Goal: Task Accomplishment & Management: Manage account settings

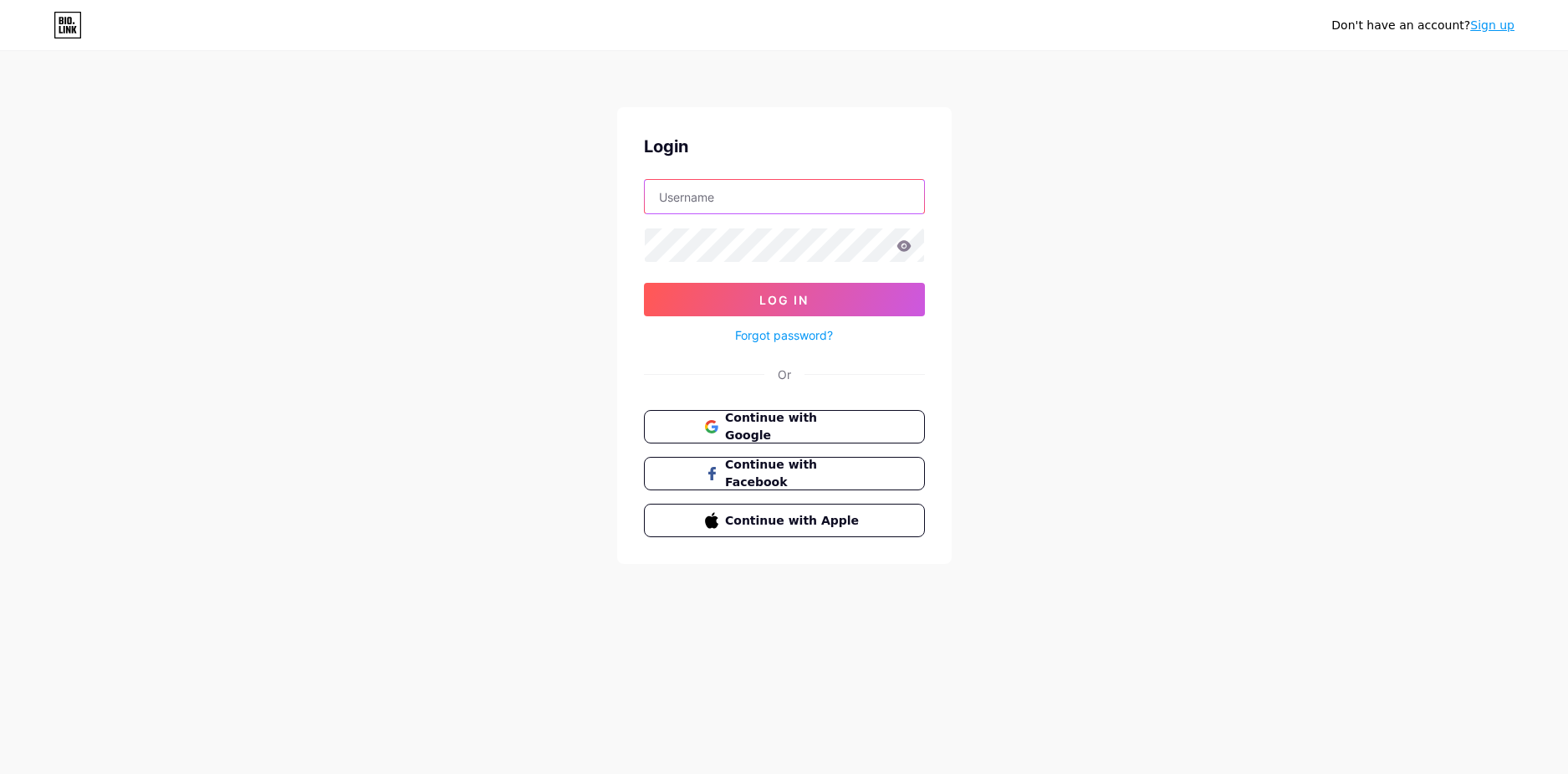
click at [742, 205] on input "text" at bounding box center [784, 197] width 280 height 34
click at [583, 250] on div "Don't have an account? Sign up Login Log In Forgot password? Or Continue with G…" at bounding box center [784, 309] width 1568 height 617
click at [690, 195] on input "text" at bounding box center [784, 197] width 280 height 34
click at [611, 210] on div "Don't have an account? Sign up Login Log In Forgot password? Or Continue with G…" at bounding box center [784, 309] width 1568 height 617
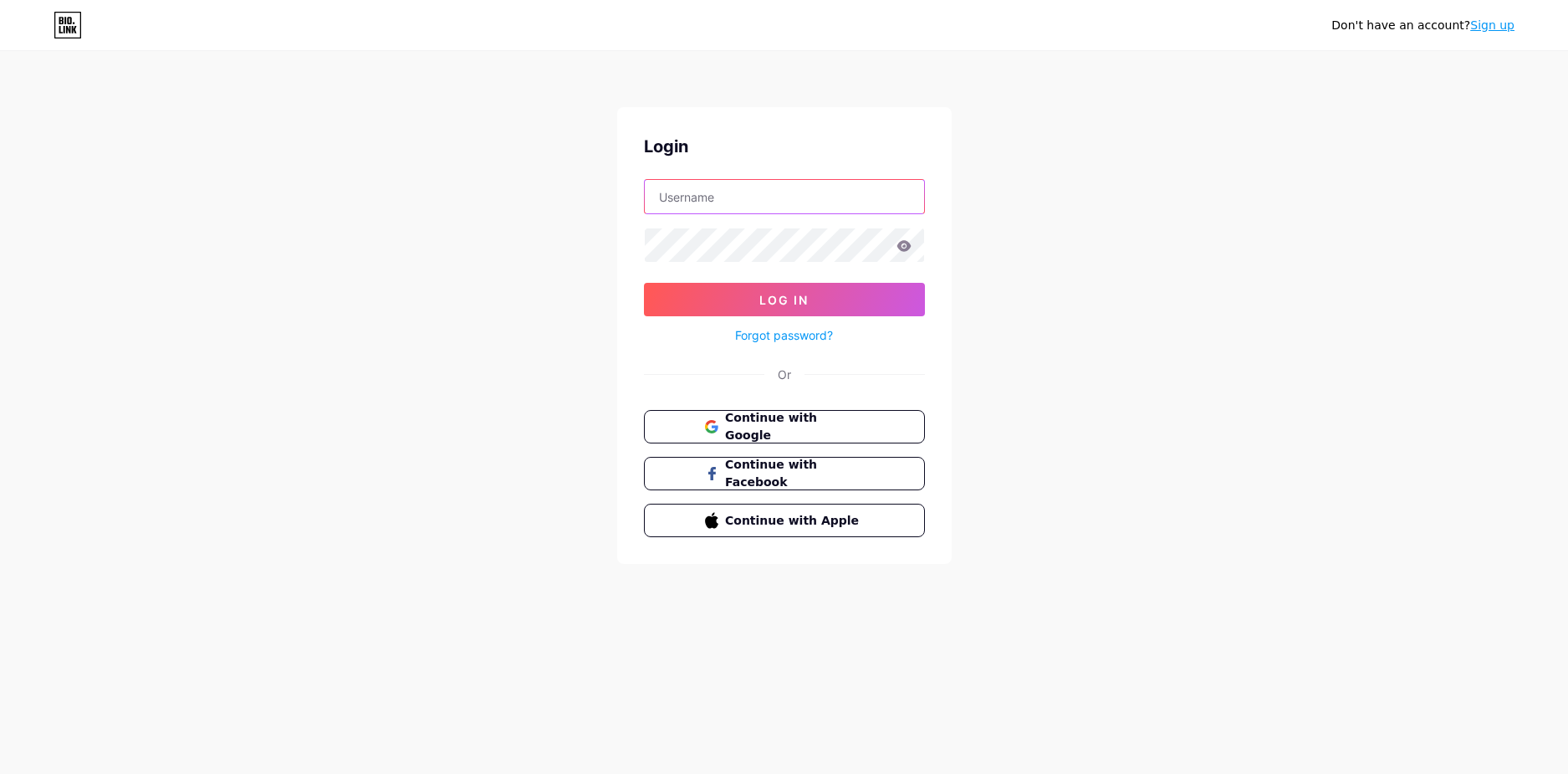
click at [741, 201] on input "text" at bounding box center [784, 197] width 280 height 34
type input "Hardwarecheck"
click at [897, 244] on icon at bounding box center [905, 246] width 15 height 11
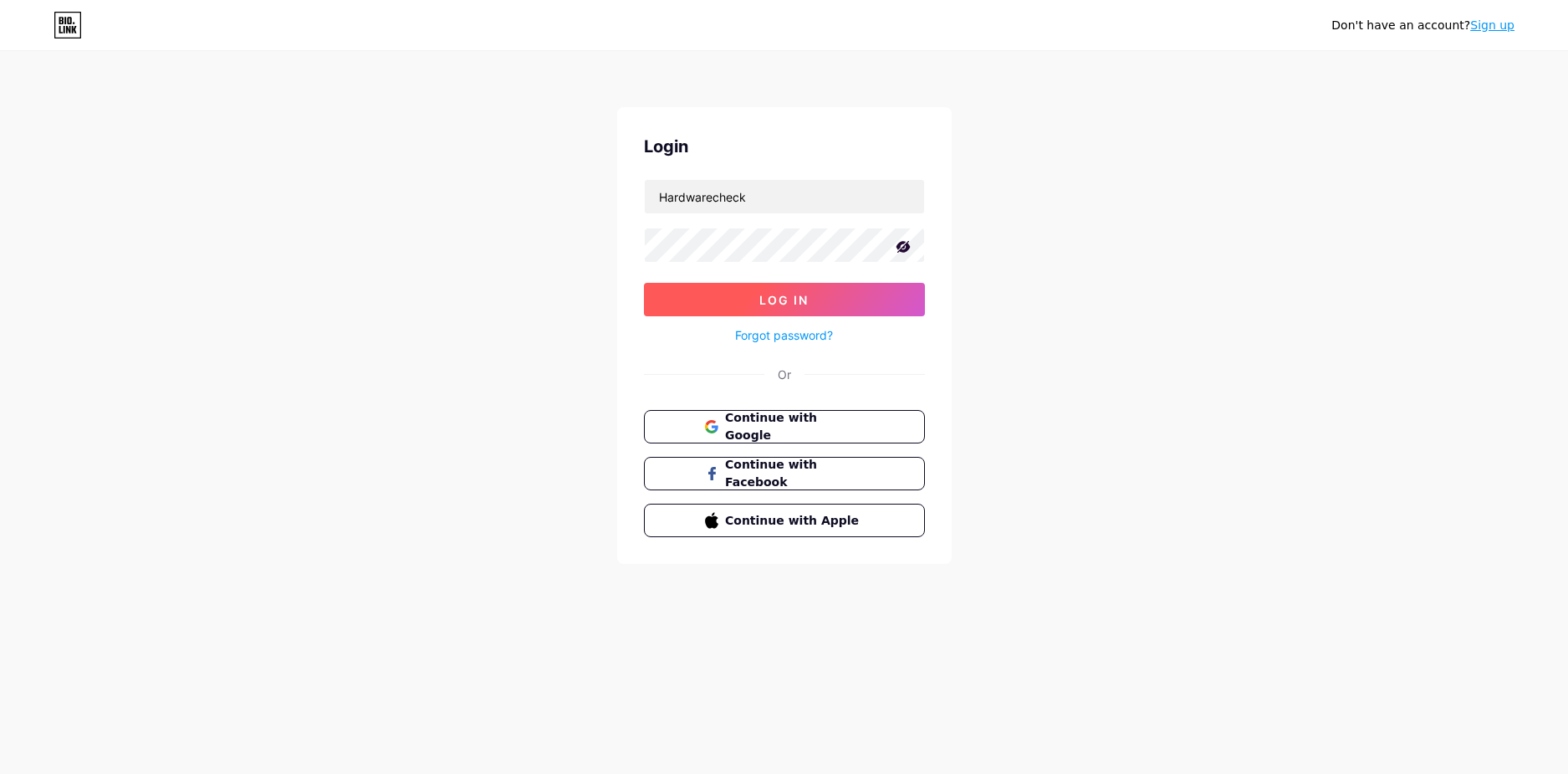
click at [820, 298] on button "Log In" at bounding box center [784, 299] width 282 height 34
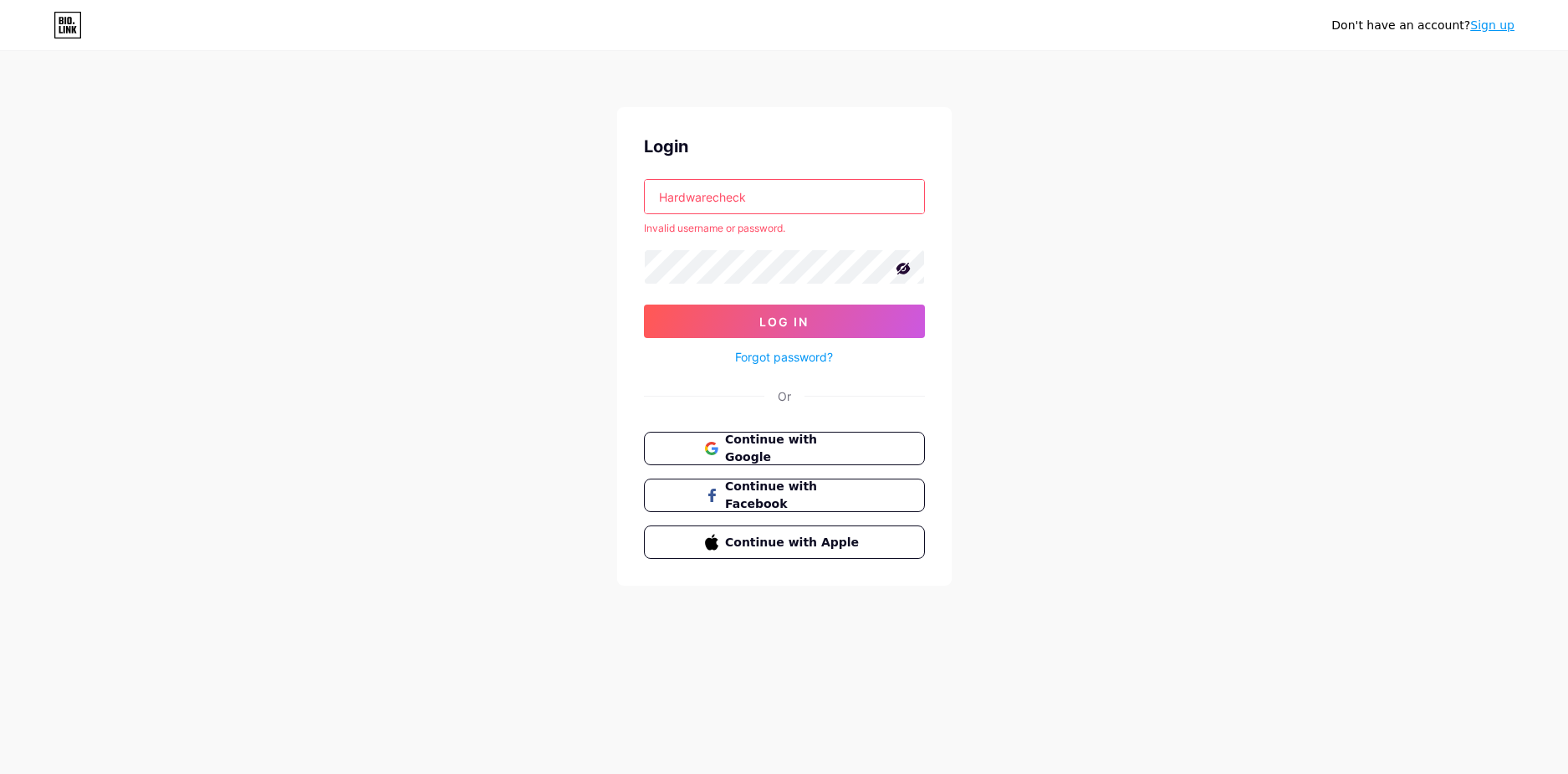
click at [805, 316] on span "Log In" at bounding box center [784, 321] width 50 height 14
click at [782, 539] on span "Continue with Apple" at bounding box center [794, 541] width 140 height 18
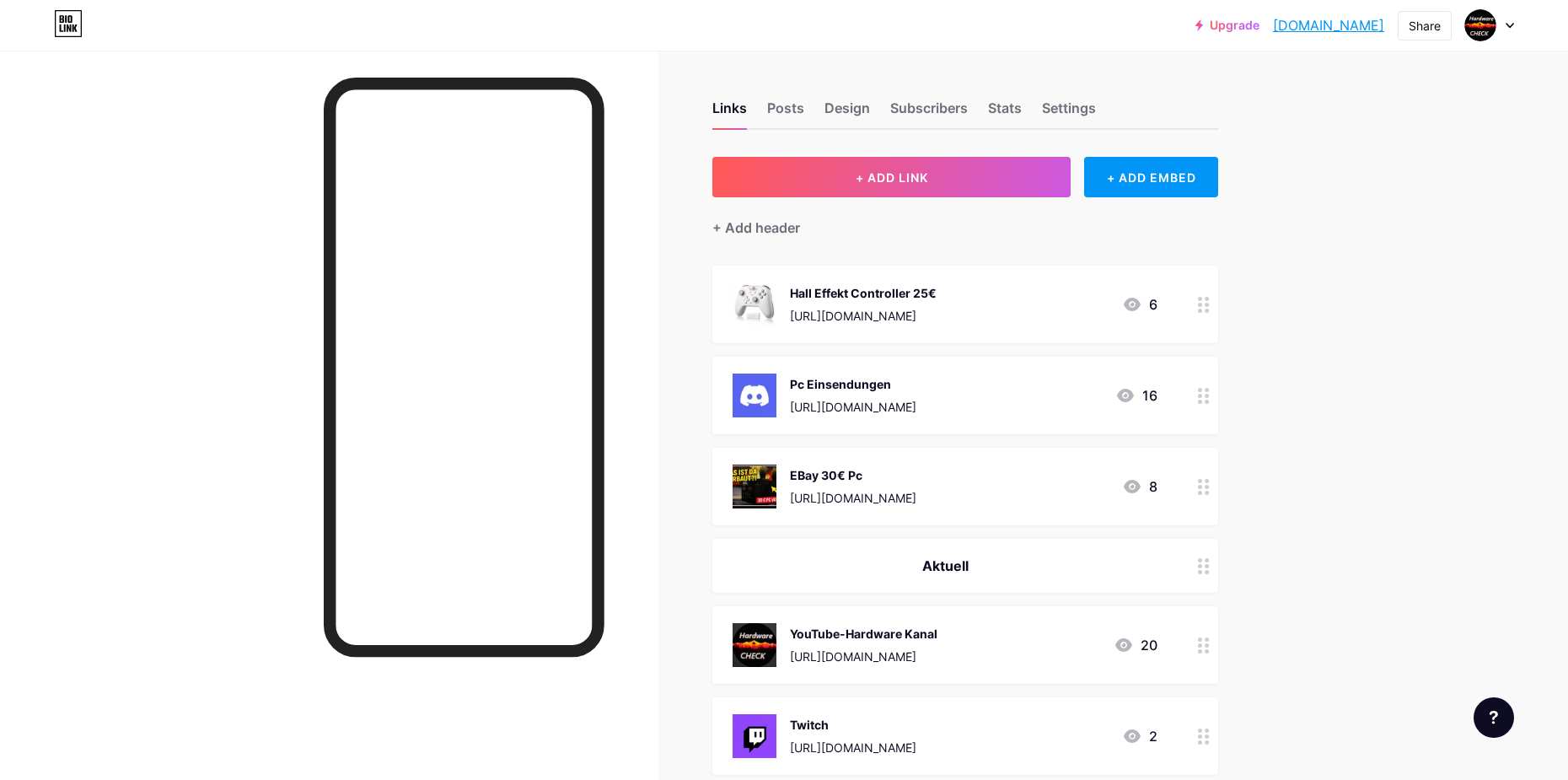
click at [1202, 305] on div at bounding box center [1204, 304] width 28 height 78
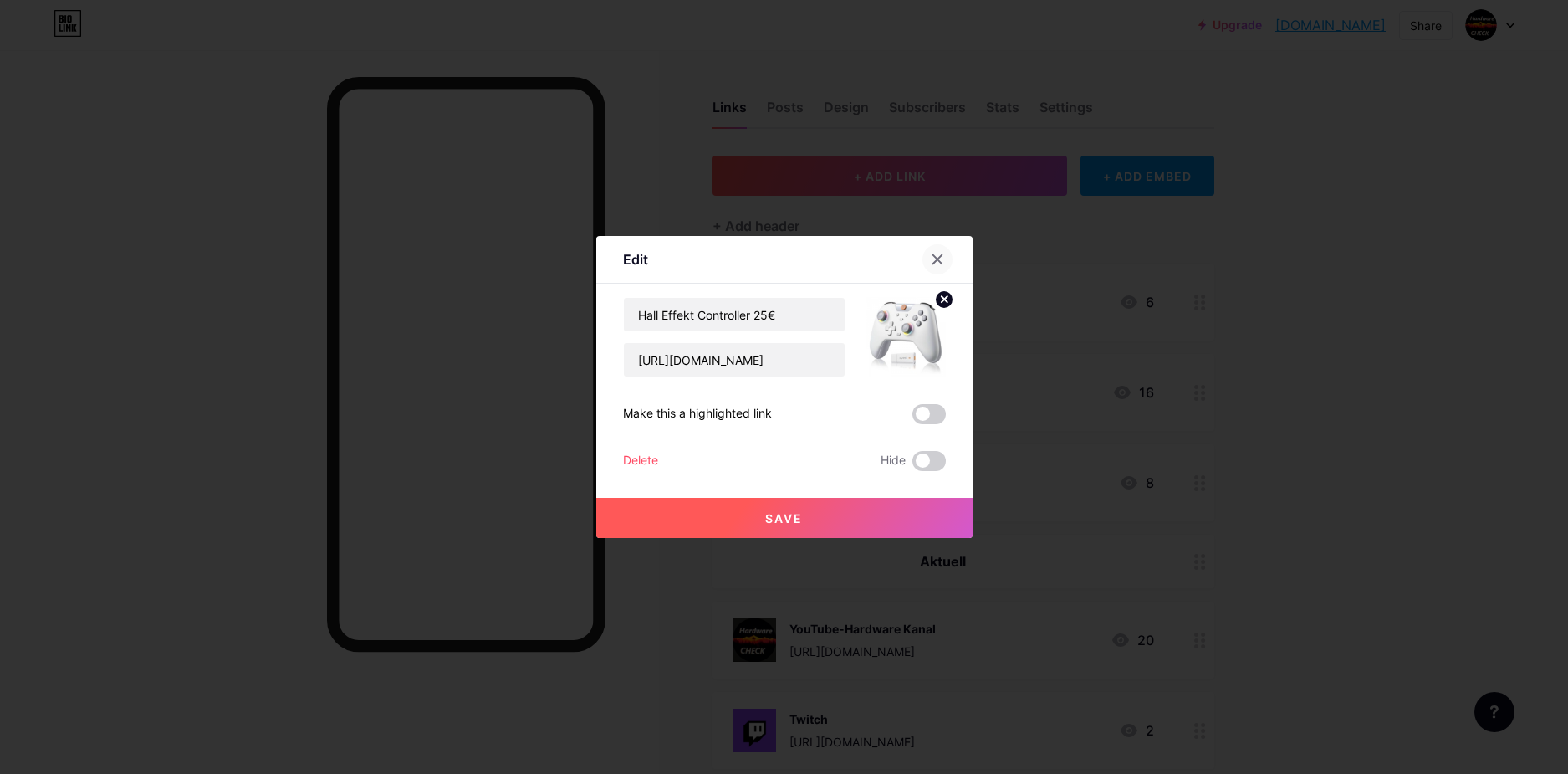
click at [941, 254] on icon at bounding box center [937, 259] width 13 height 13
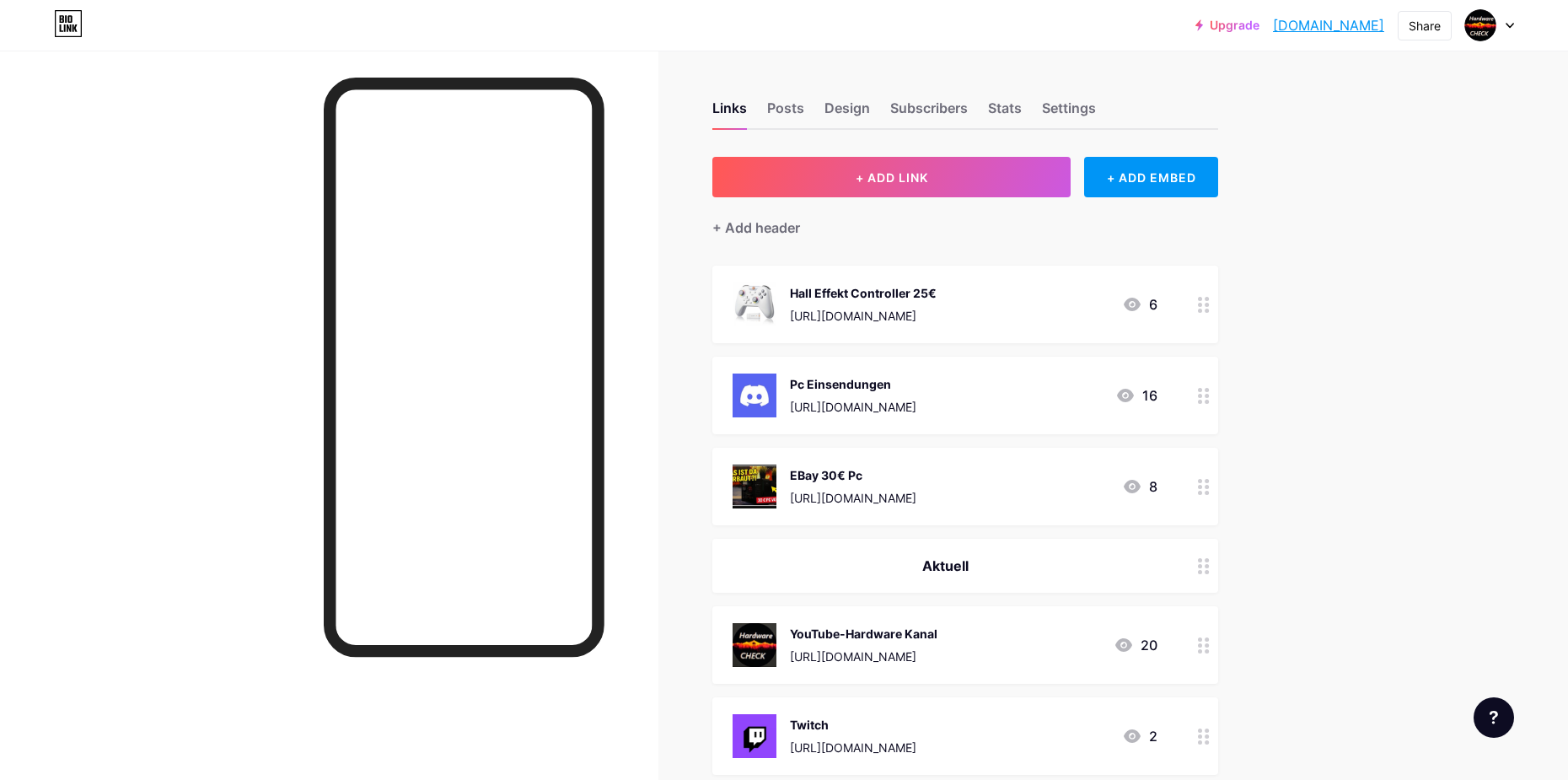
click at [1210, 301] on icon at bounding box center [1204, 304] width 11 height 16
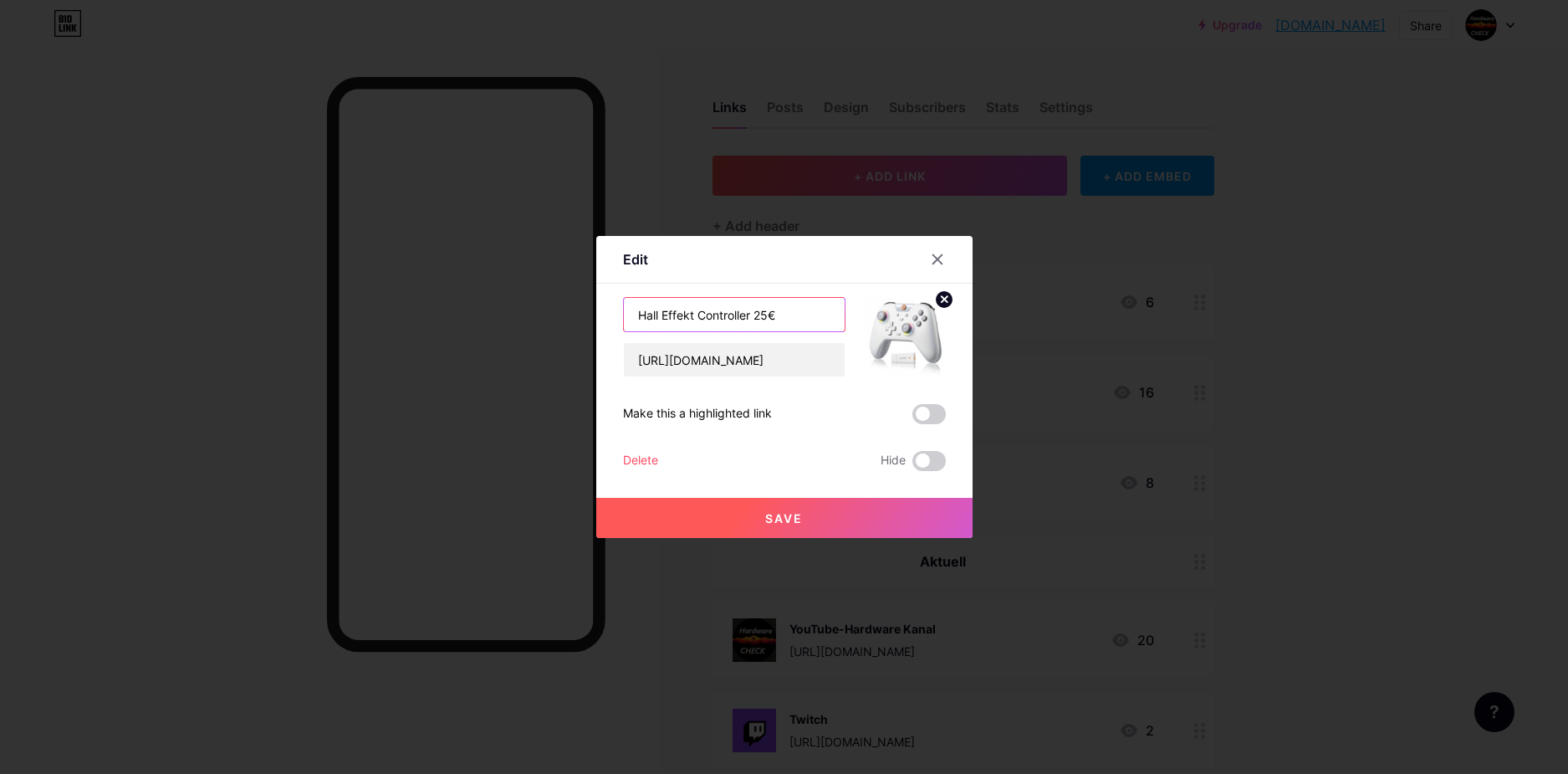
click at [783, 317] on input "Hall Effekt Controller 25€" at bounding box center [734, 314] width 221 height 34
drag, startPoint x: 790, startPoint y: 319, endPoint x: 564, endPoint y: 311, distance: 226.1
click at [564, 311] on div "Edit Content YouTube Play YouTube video without leaving your page. ADD Vimeo Pl…" at bounding box center [784, 387] width 1568 height 774
paste input "Amazon"
type input "Epomaker TH99 ( Amazon=)"
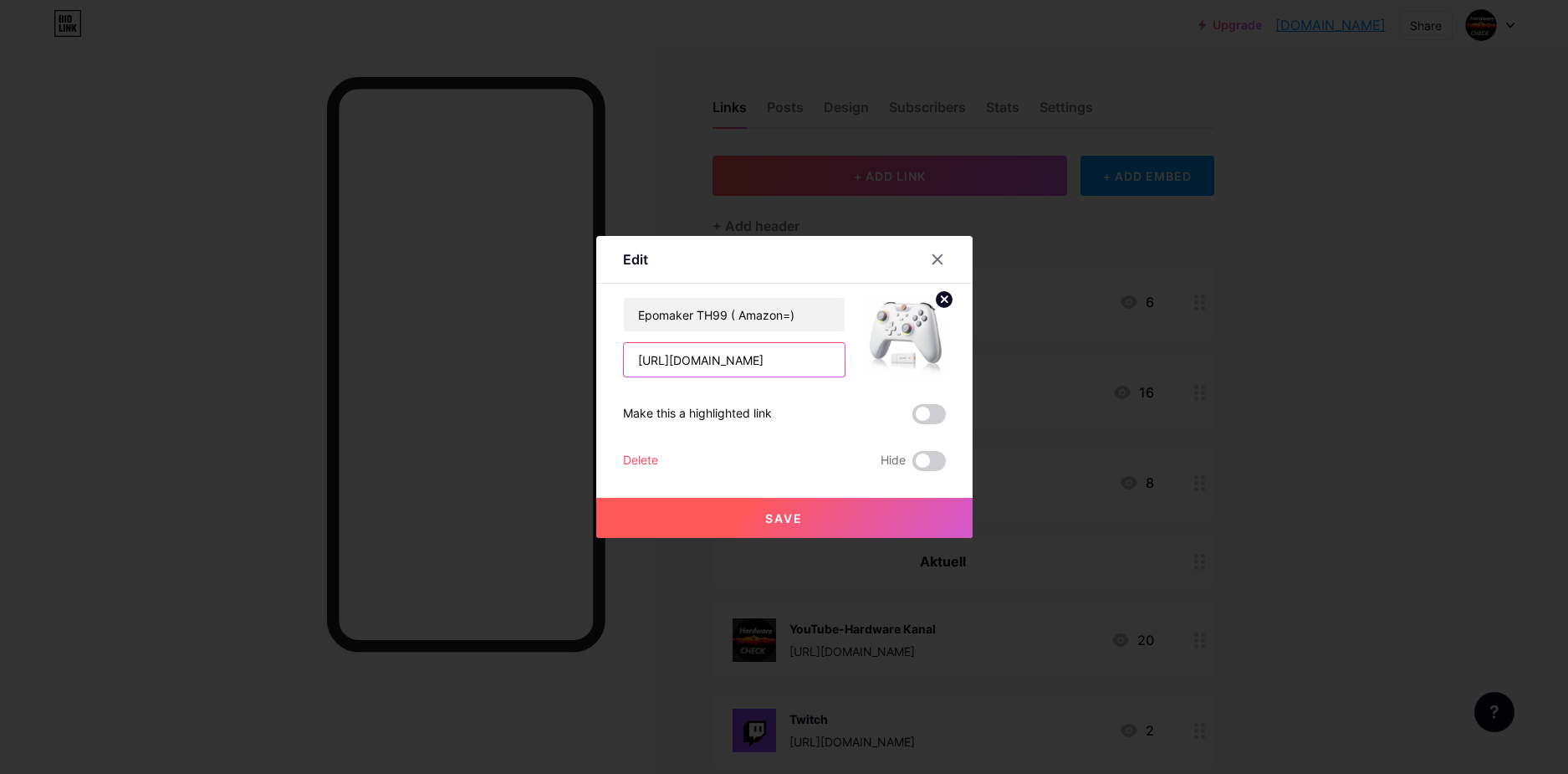
click at [734, 370] on input "https://youtu.be/CPcj3UKsZrA?si=wfiRliUsQYsoALpI" at bounding box center [734, 359] width 221 height 34
click at [676, 351] on input "https://youtu.be/CPcj3UKsZrA?si=wfiRliUsQYsoALpI" at bounding box center [734, 359] width 221 height 34
click at [676, 362] on input "https://youtu.be/CPcj3UKsZrA?si=wfiRliUsQYsoALpI" at bounding box center [734, 359] width 221 height 34
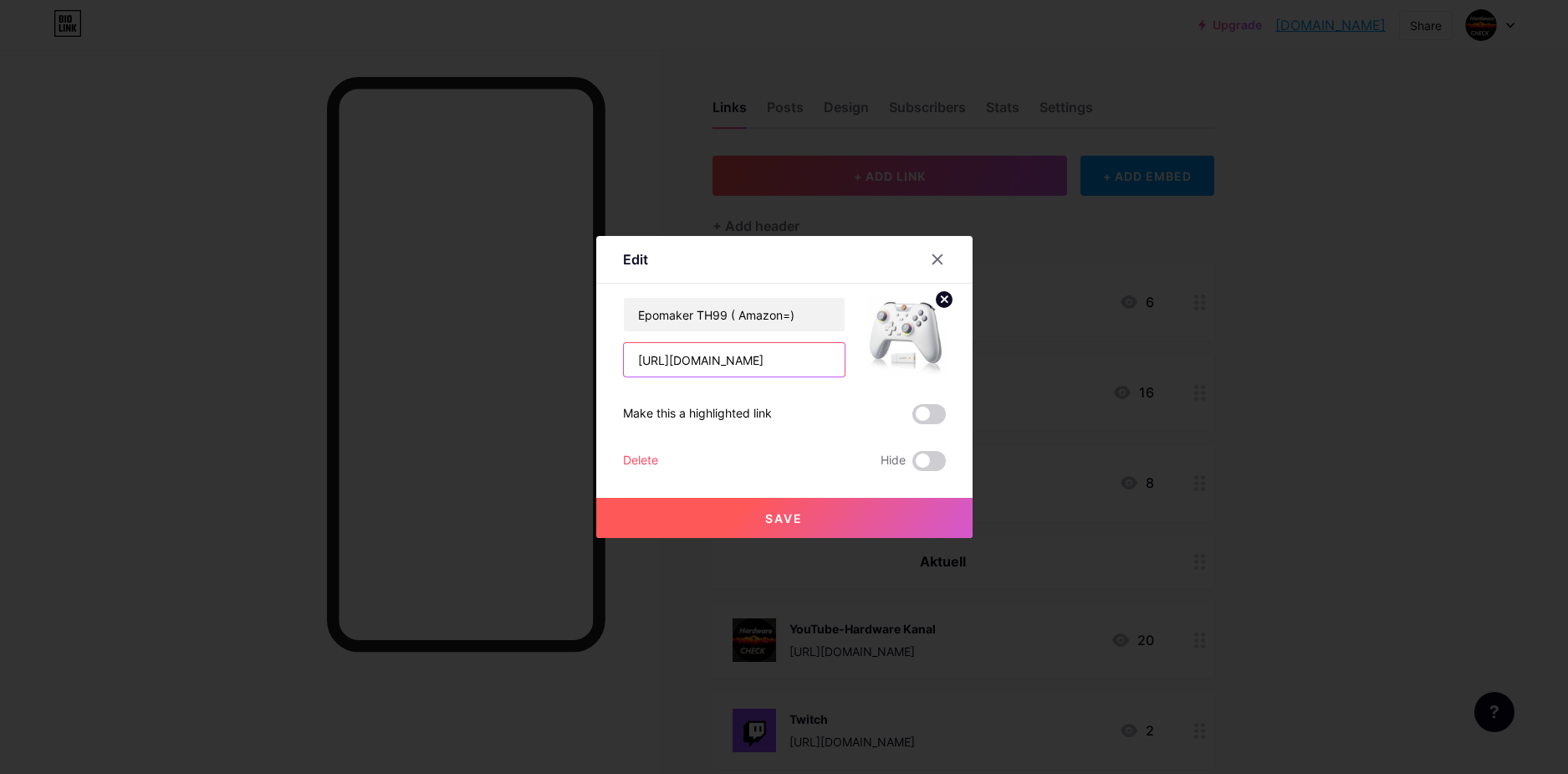
click at [676, 362] on input "https://youtu.be/CPcj3UKsZrA?si=wfiRliUsQYsoALpI" at bounding box center [734, 359] width 221 height 34
paste input "https://amzn.to/40OJisA"
type input "https://amzn.to/40OJisA"
click at [772, 408] on div "Make this a highlighted link" at bounding box center [697, 414] width 149 height 20
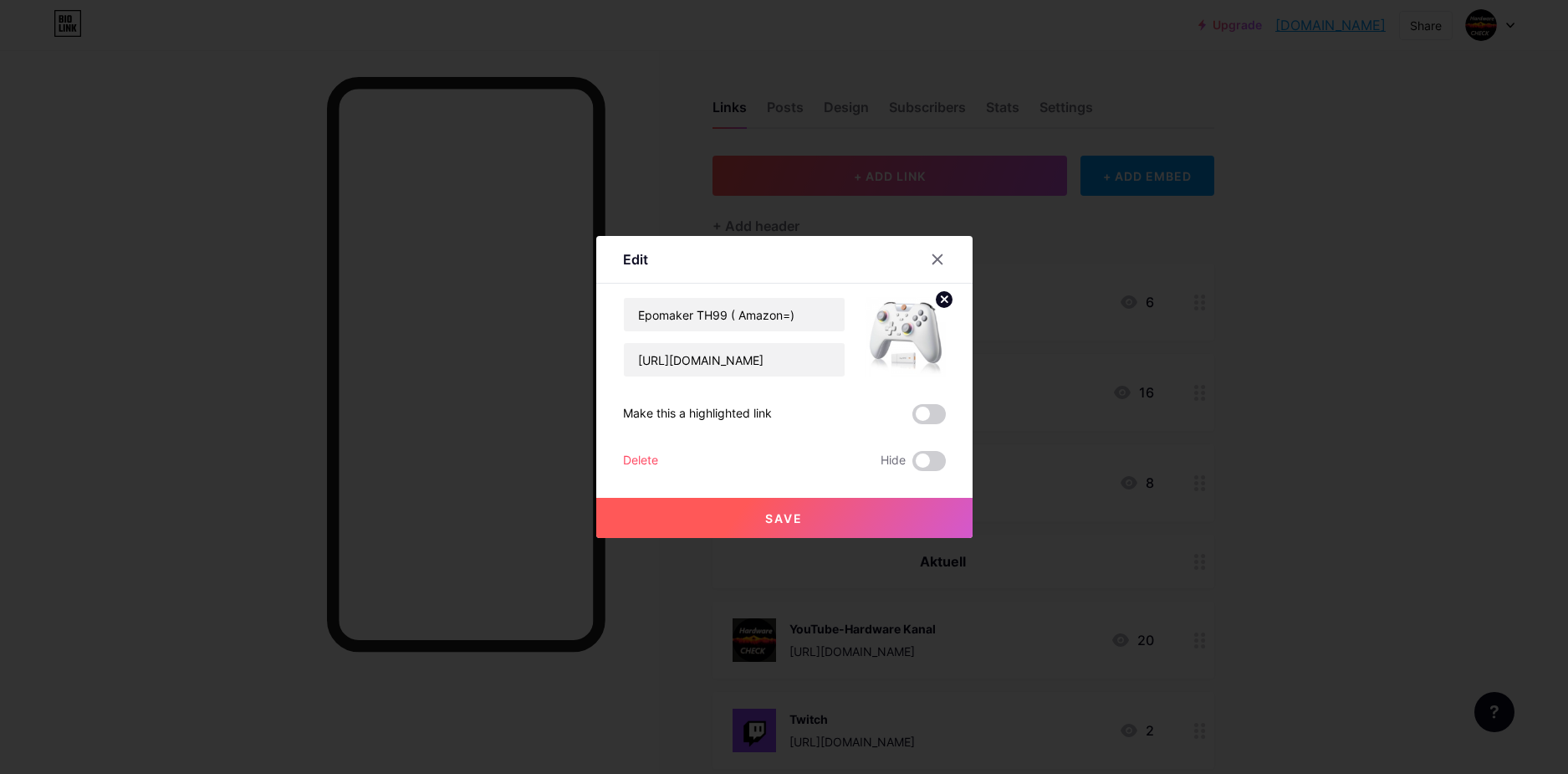
click at [936, 297] on circle at bounding box center [945, 299] width 19 height 19
click at [927, 326] on div "Picture" at bounding box center [906, 337] width 81 height 81
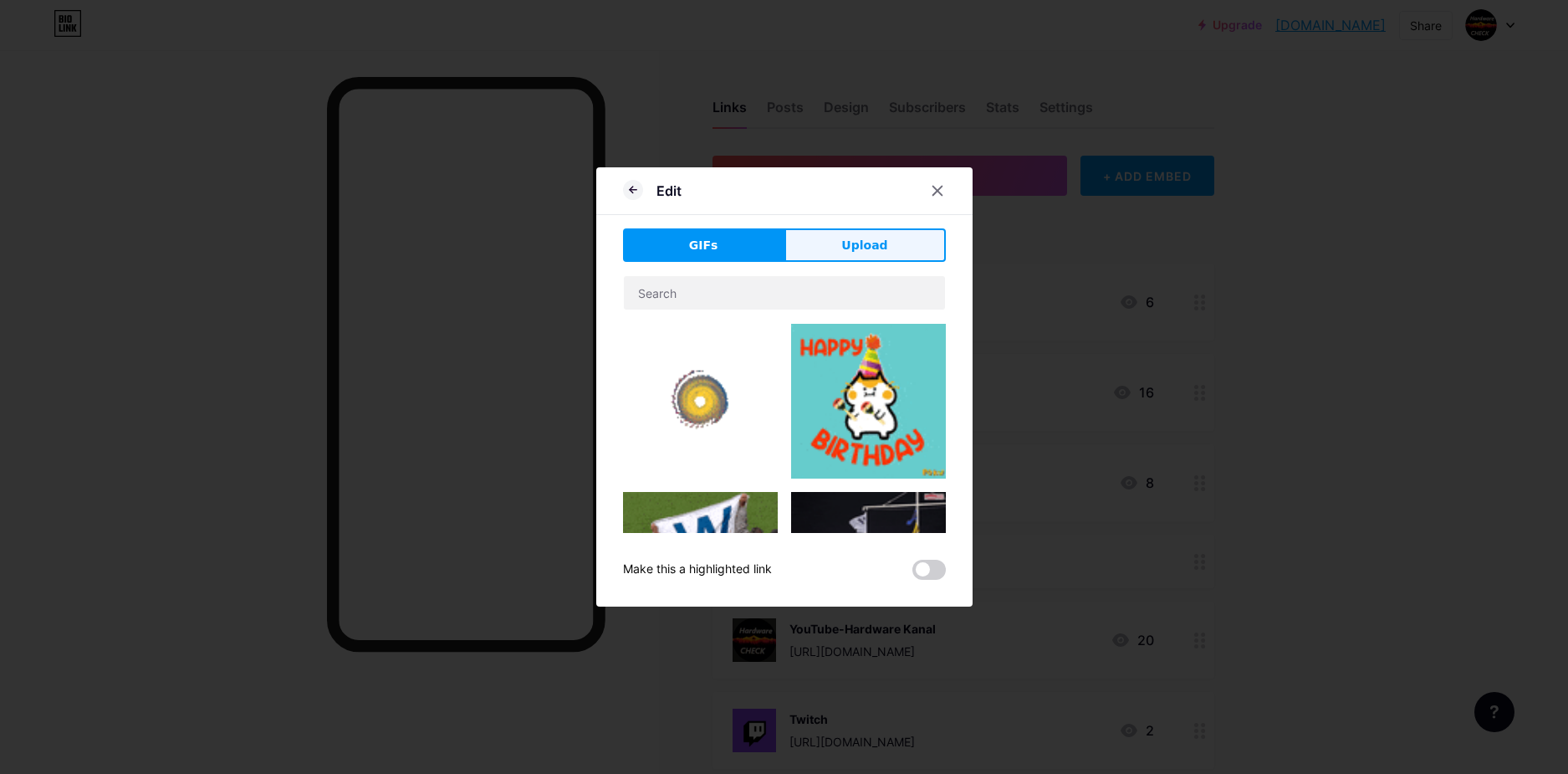
click at [819, 241] on button "Upload" at bounding box center [865, 245] width 161 height 34
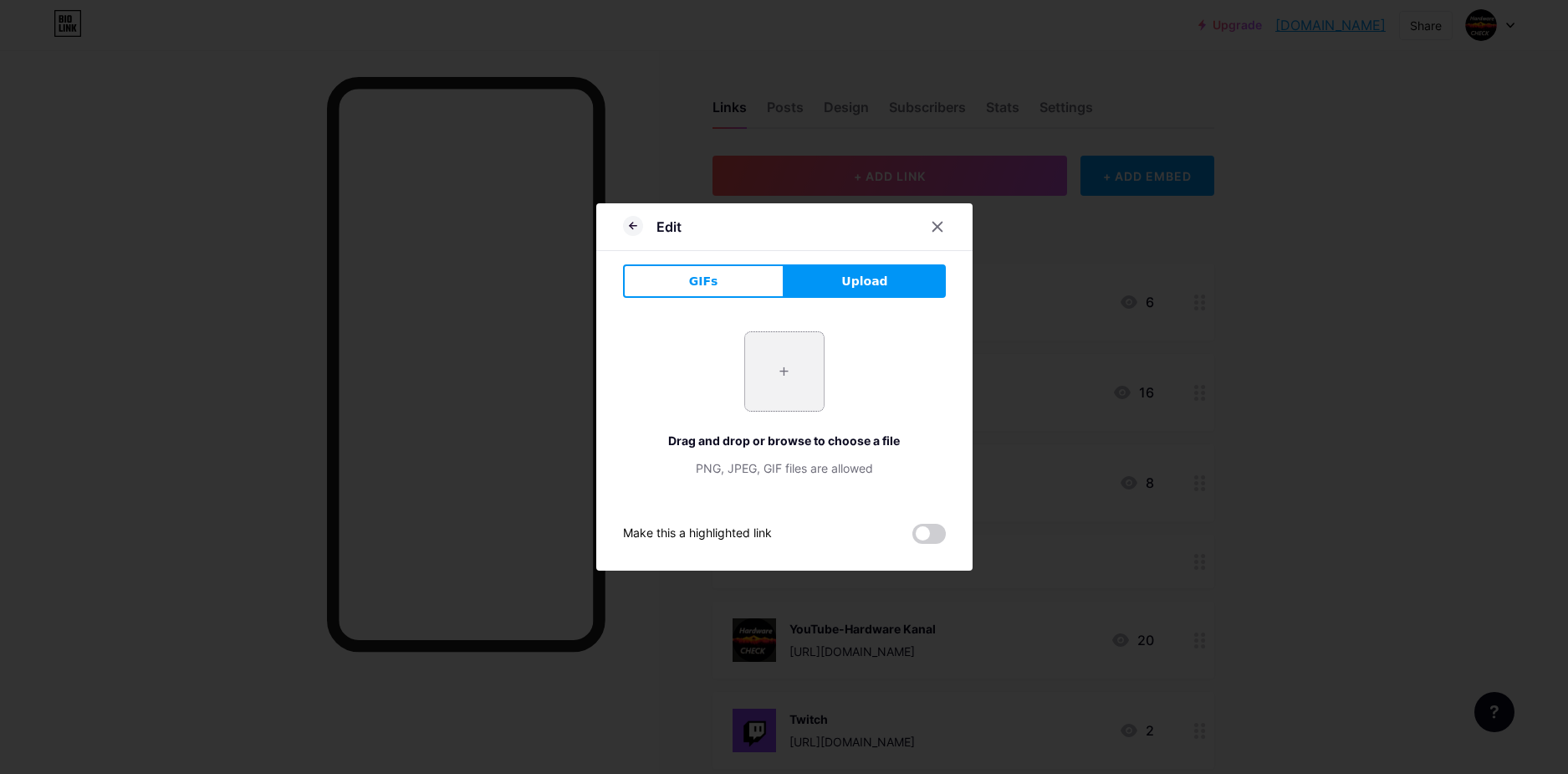
click at [773, 375] on input "file" at bounding box center [784, 372] width 79 height 79
type input "C:\fakepath\Bild_2025-10-09_030645347.png"
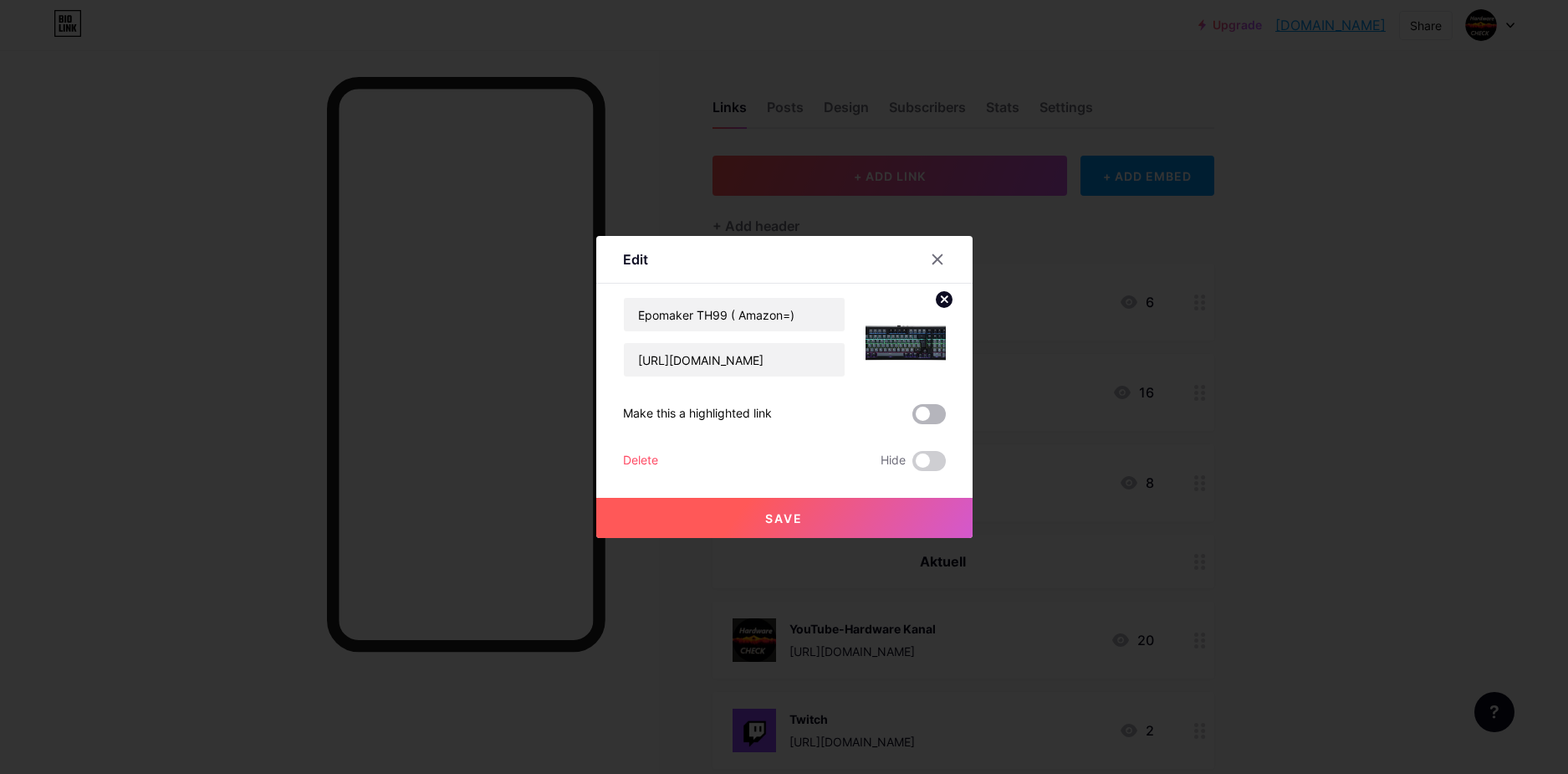
click at [930, 412] on span at bounding box center [930, 414] width 34 height 20
click at [913, 418] on input "checkbox" at bounding box center [913, 418] width 0 height 0
click at [934, 412] on span at bounding box center [930, 414] width 34 height 20
click at [913, 418] on input "checkbox" at bounding box center [913, 418] width 0 height 0
click at [866, 522] on button "Save" at bounding box center [784, 517] width 376 height 40
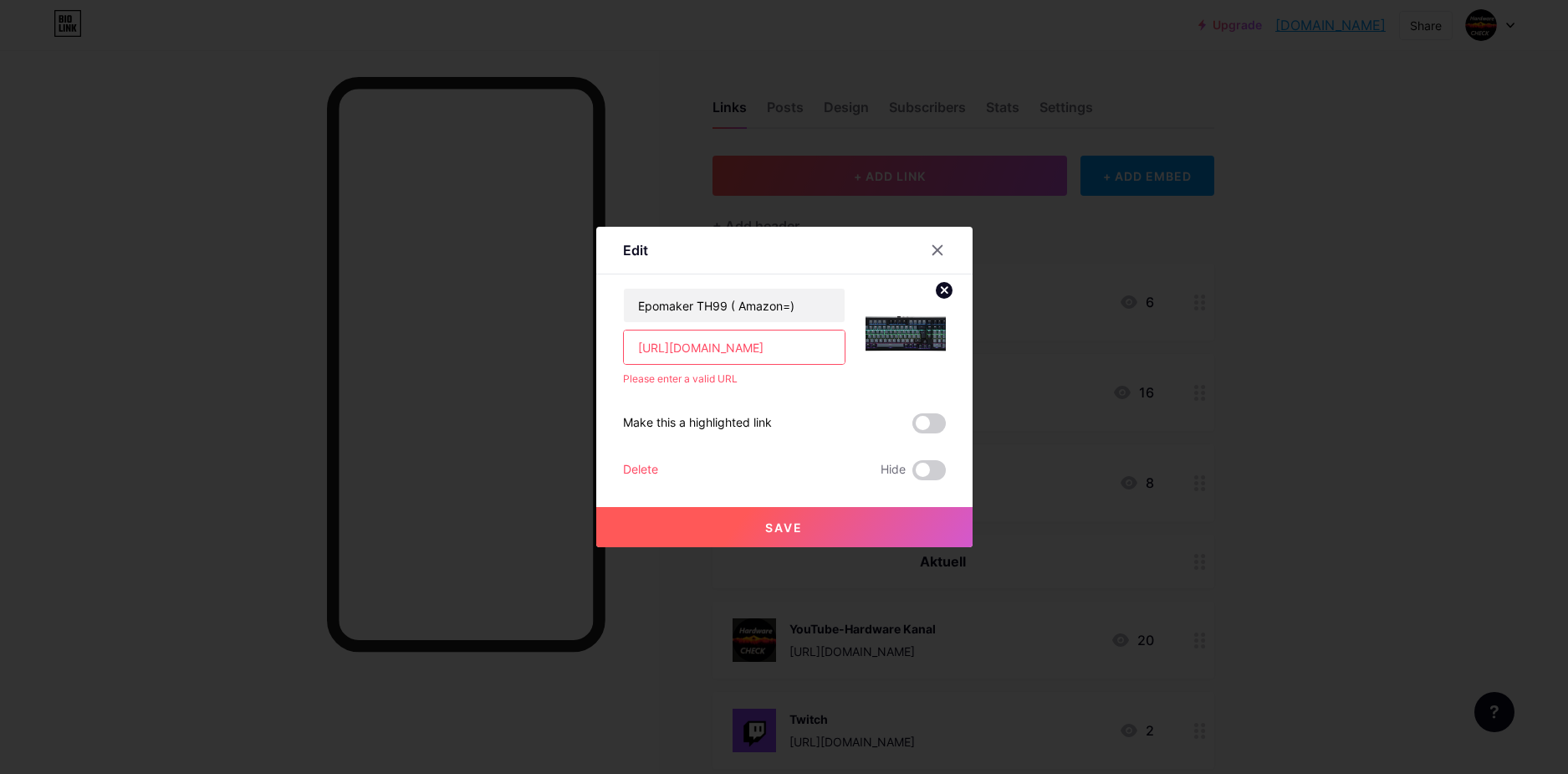
click at [786, 351] on input "https://amzn.to/40OJisA" at bounding box center [734, 347] width 221 height 34
click at [774, 349] on input "https://amzn.to/40OJisA" at bounding box center [734, 347] width 221 height 34
click at [775, 348] on input "https://amzn.to/40OJisA" at bounding box center [734, 347] width 221 height 34
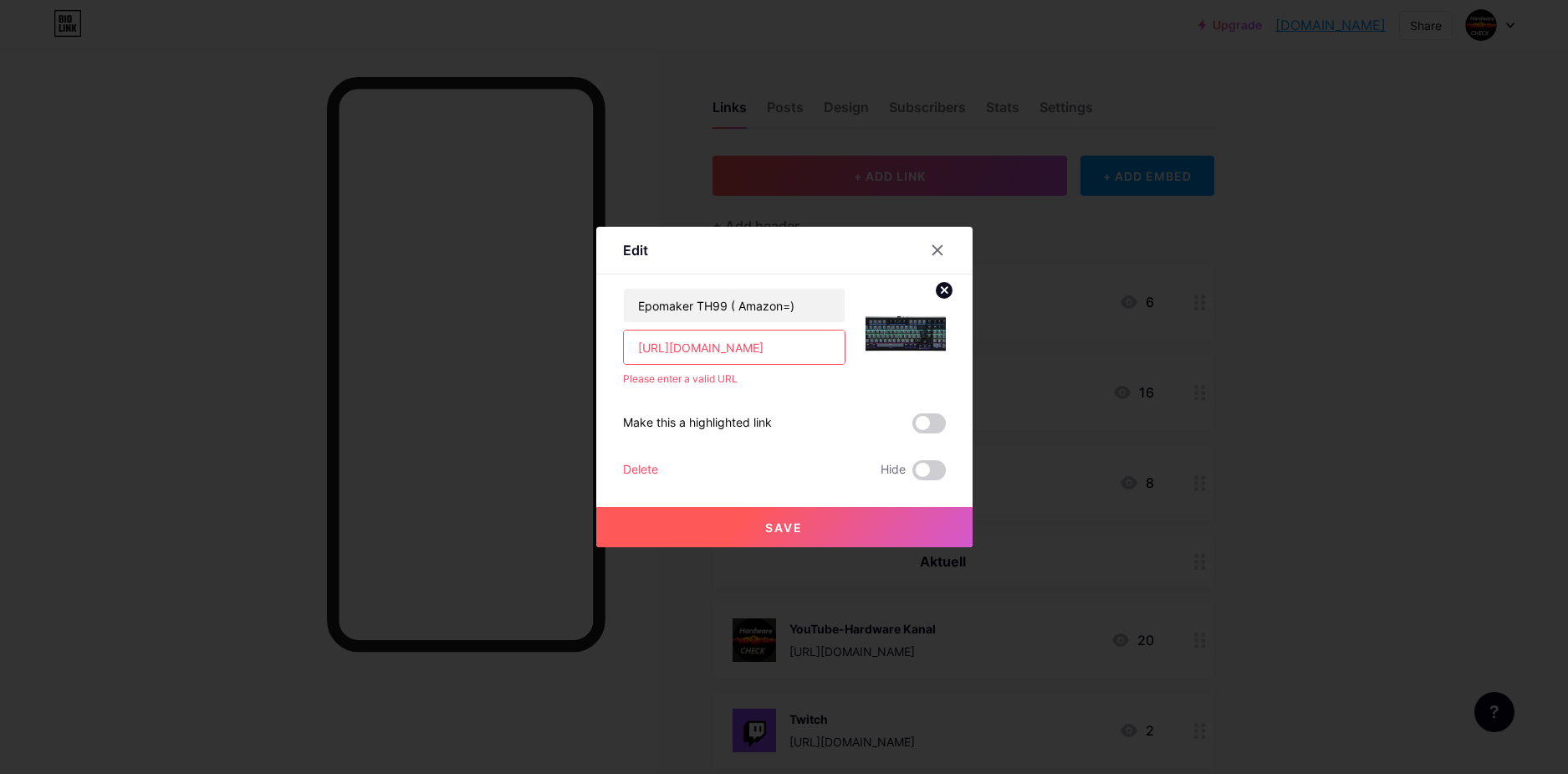
paste input "text"
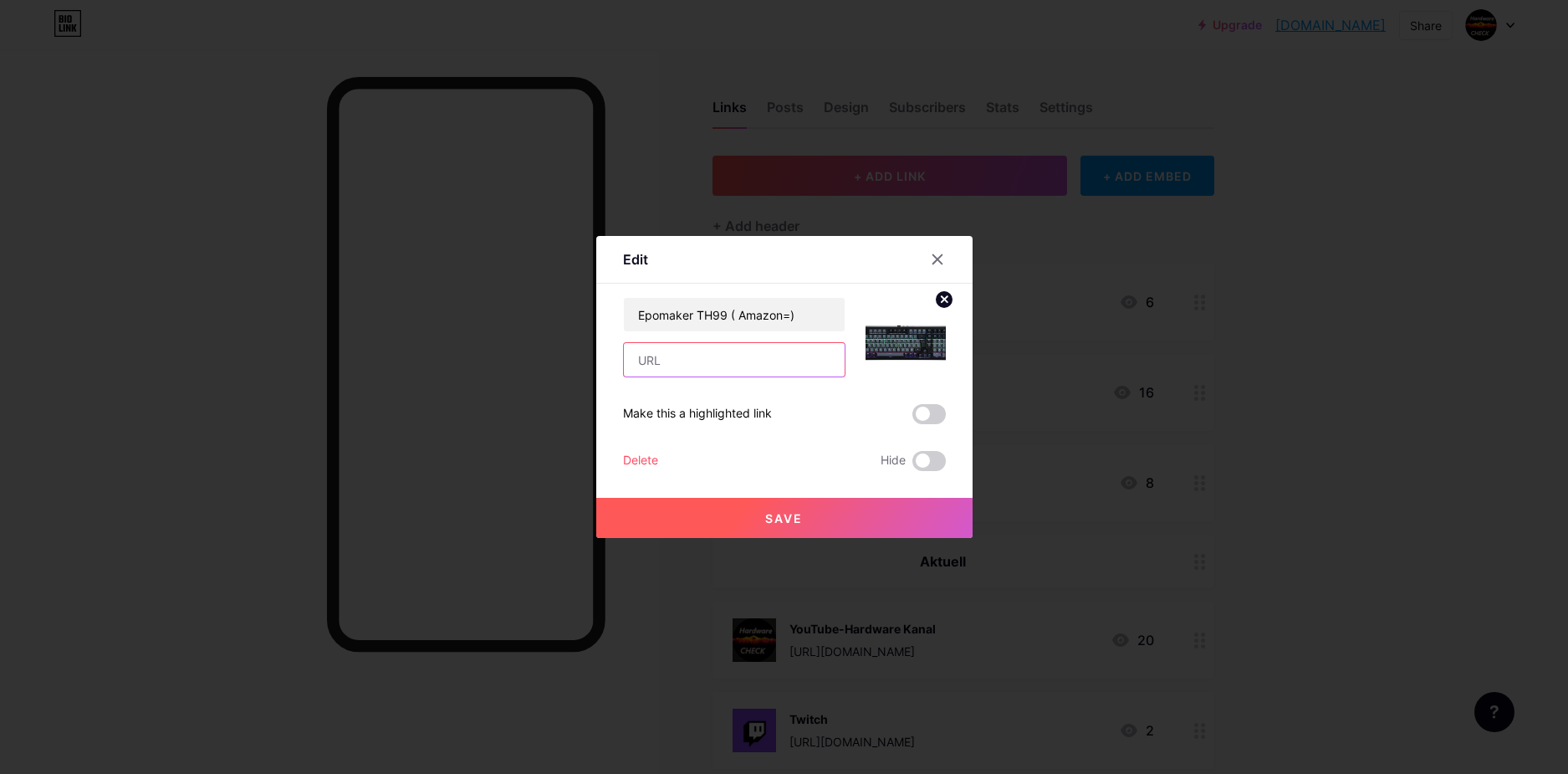
click at [727, 357] on input "text" at bounding box center [734, 359] width 221 height 34
paste input "text"
click at [703, 362] on input "text" at bounding box center [734, 359] width 221 height 34
paste input "https://www.amazon.de/dp/B0F9WQR8ZR?maas=maas_adg_C746AF199630C63848AA1502857D6…"
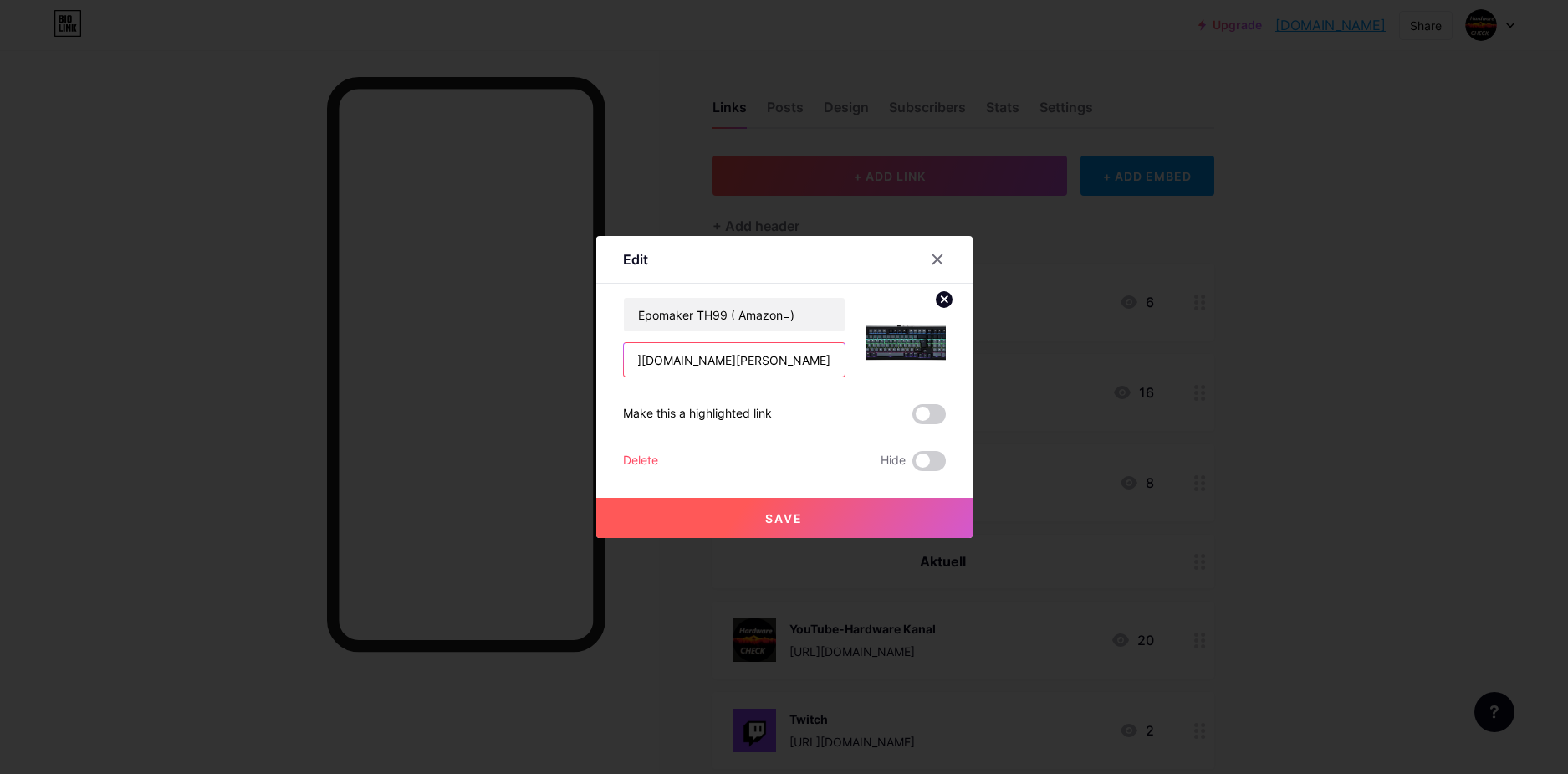
type input "https://www.amazon.de/dp/B0F9WQR8ZR?maas=maas_adg_C746AF199630C63848AA1502857D6…"
click at [782, 517] on span "Save" at bounding box center [784, 518] width 38 height 14
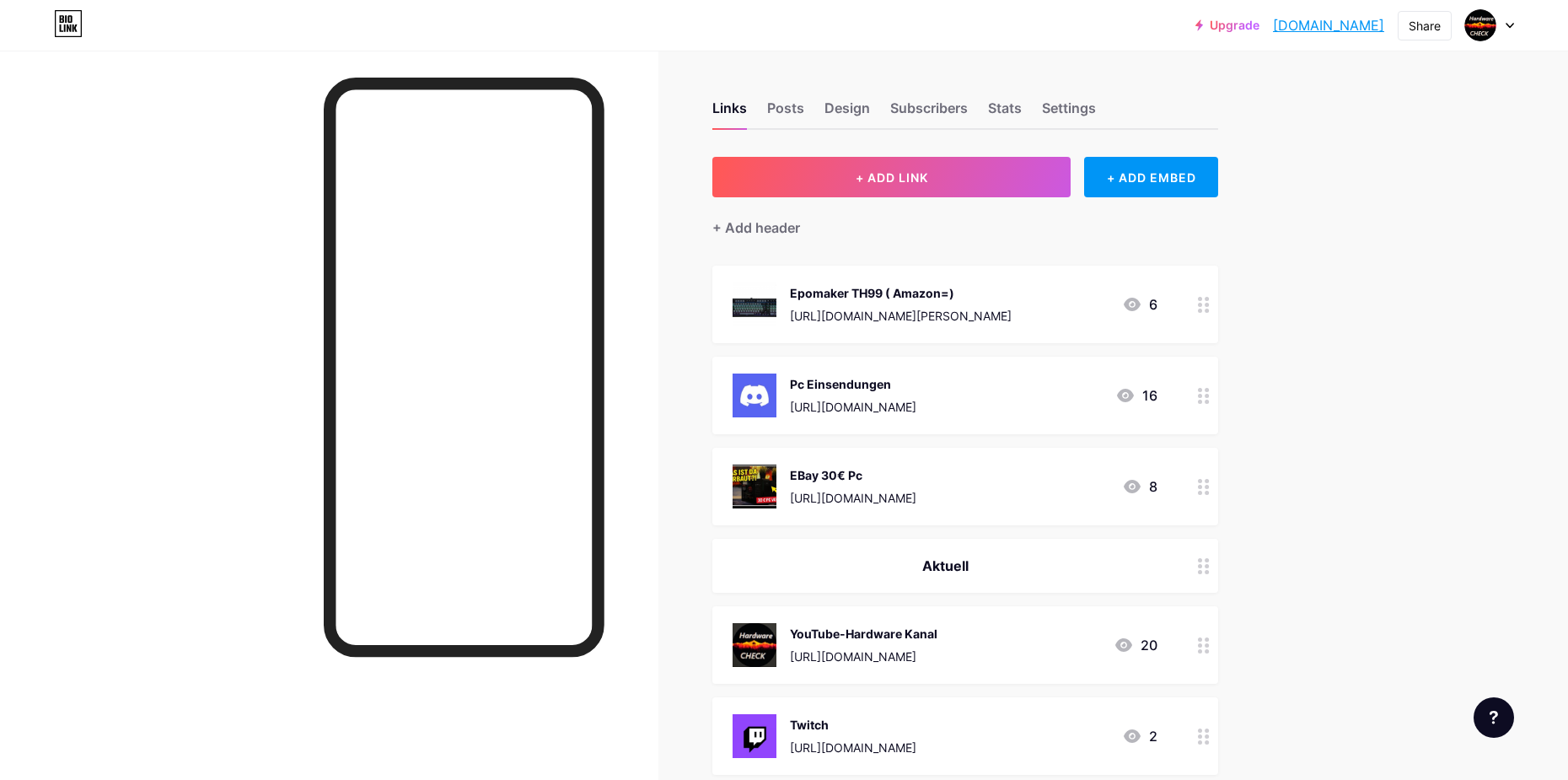
click at [1202, 396] on circle at bounding box center [1200, 395] width 4 height 4
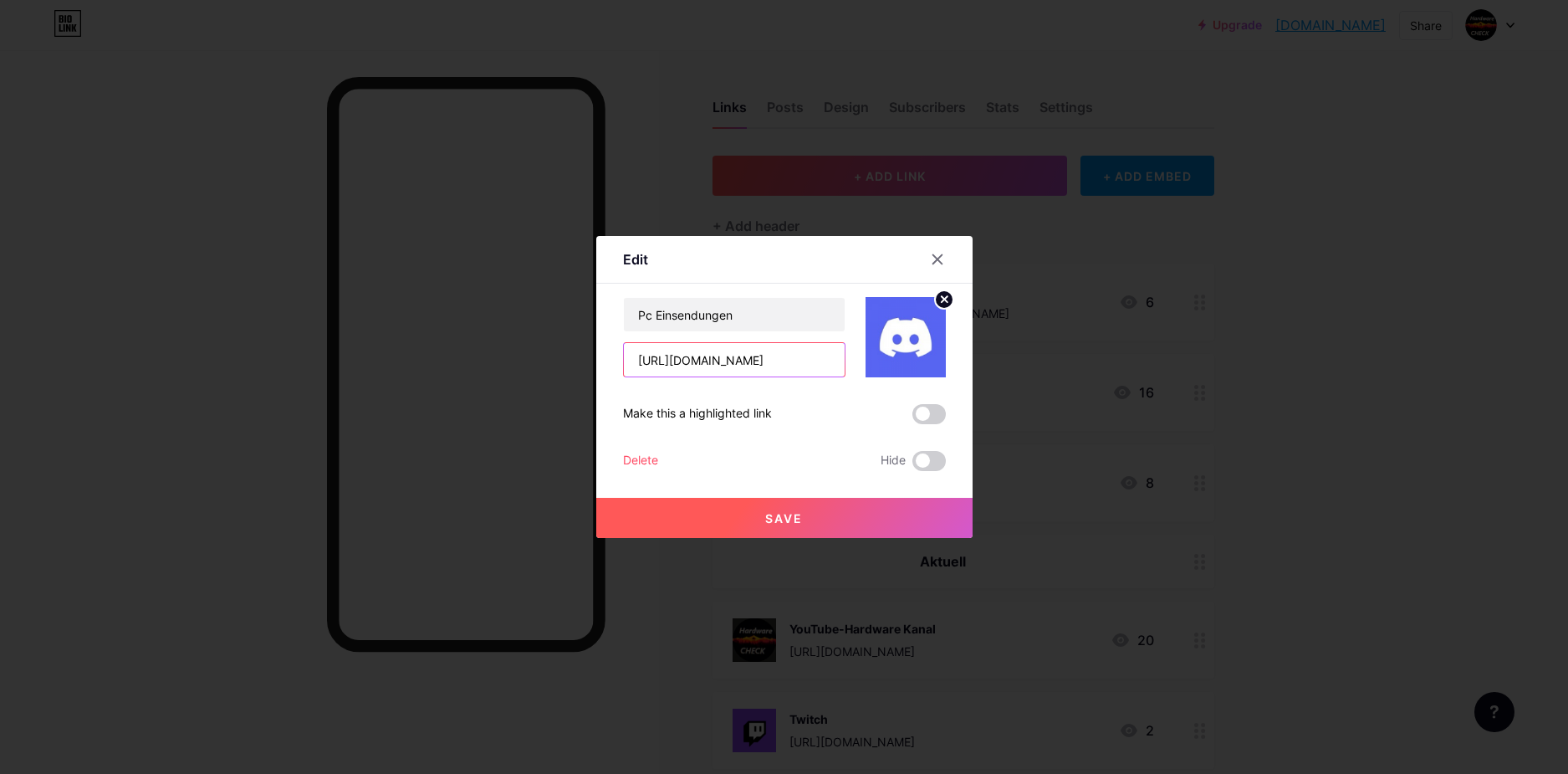
click at [803, 358] on input "https://discord.gg/ygbNcHuAqk" at bounding box center [734, 359] width 221 height 34
paste input "epomaker.com/products/epomaker-th99"
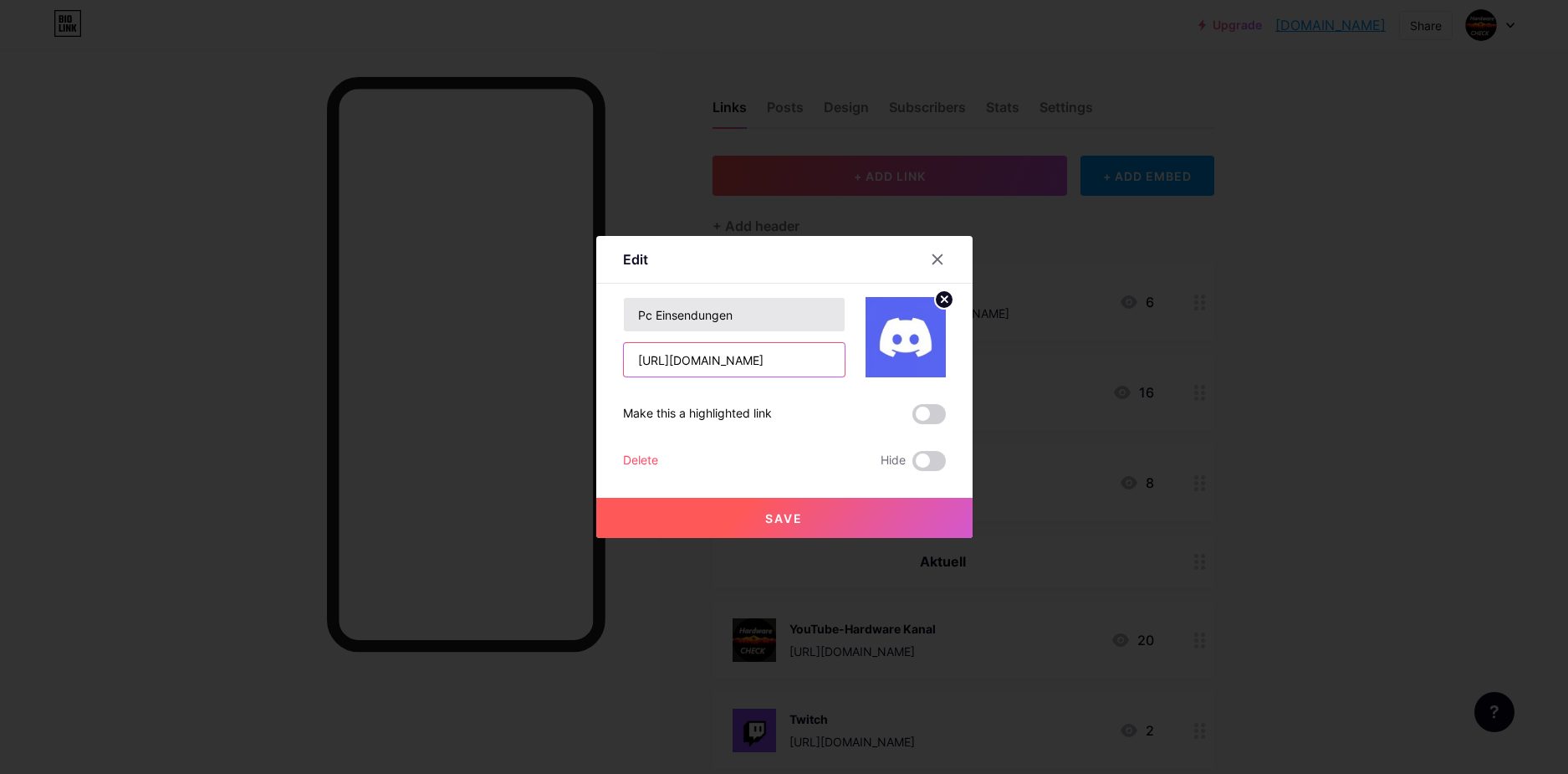
type input "https://epomaker.com/products/epomaker-th99"
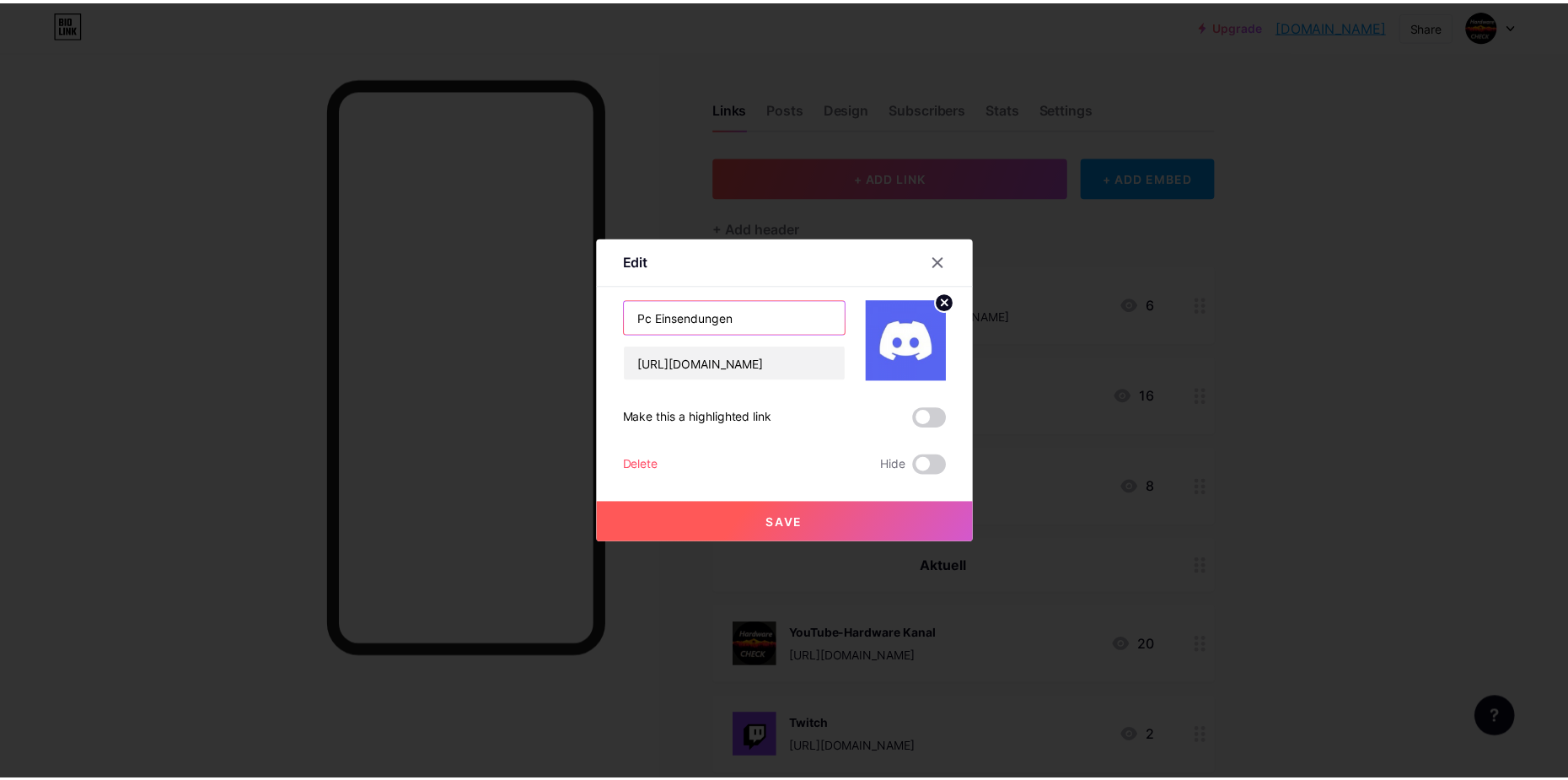
scroll to position [0, 0]
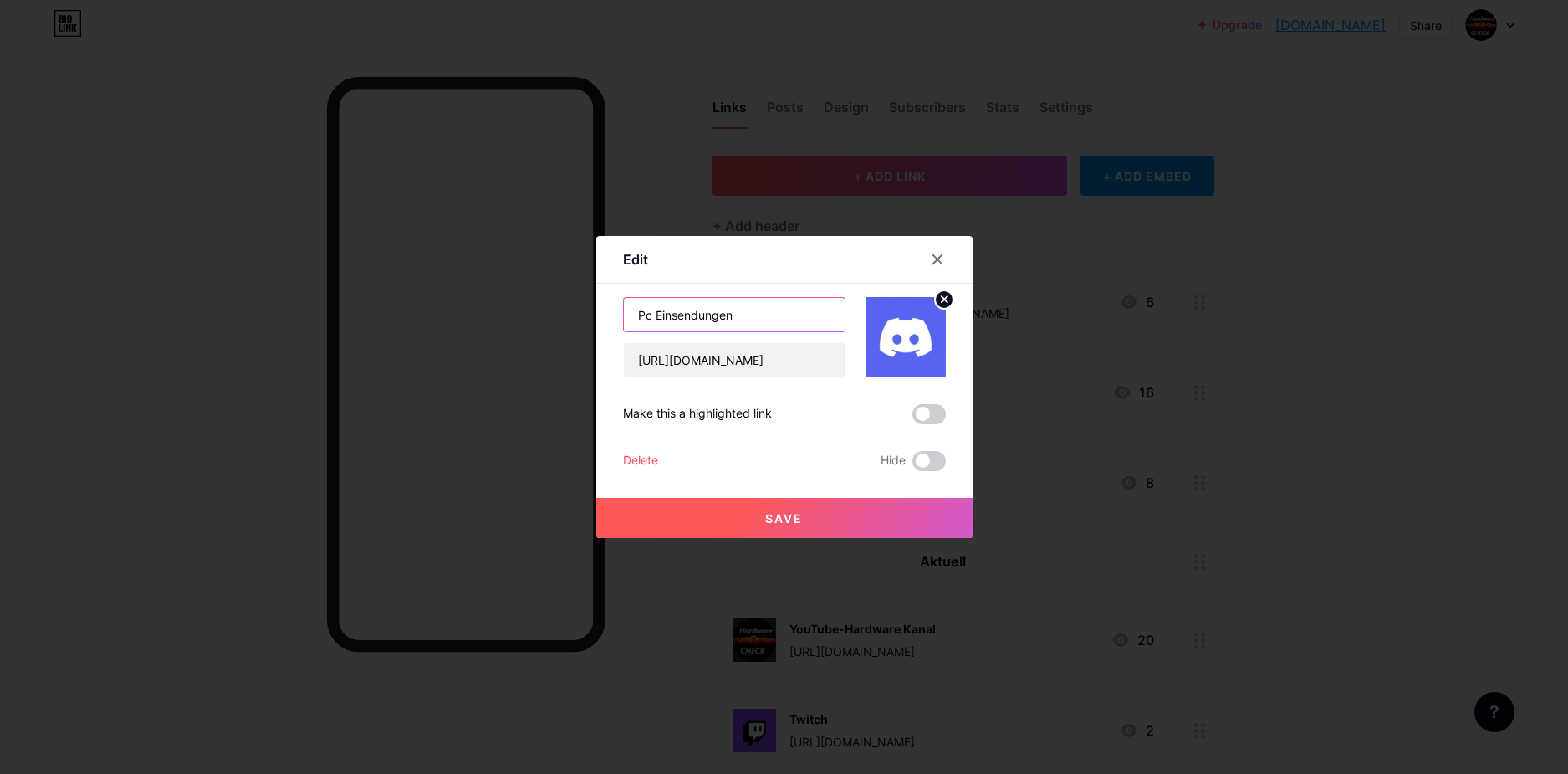
drag, startPoint x: 775, startPoint y: 317, endPoint x: 407, endPoint y: 303, distance: 368.3
click at [422, 311] on div "Edit Content YouTube Play YouTube video without leaving your page. ADD Vimeo Pl…" at bounding box center [784, 387] width 1568 height 774
type input "Epomaker TH99"
click at [926, 411] on span at bounding box center [930, 414] width 34 height 20
click at [913, 418] on input "checkbox" at bounding box center [913, 418] width 0 height 0
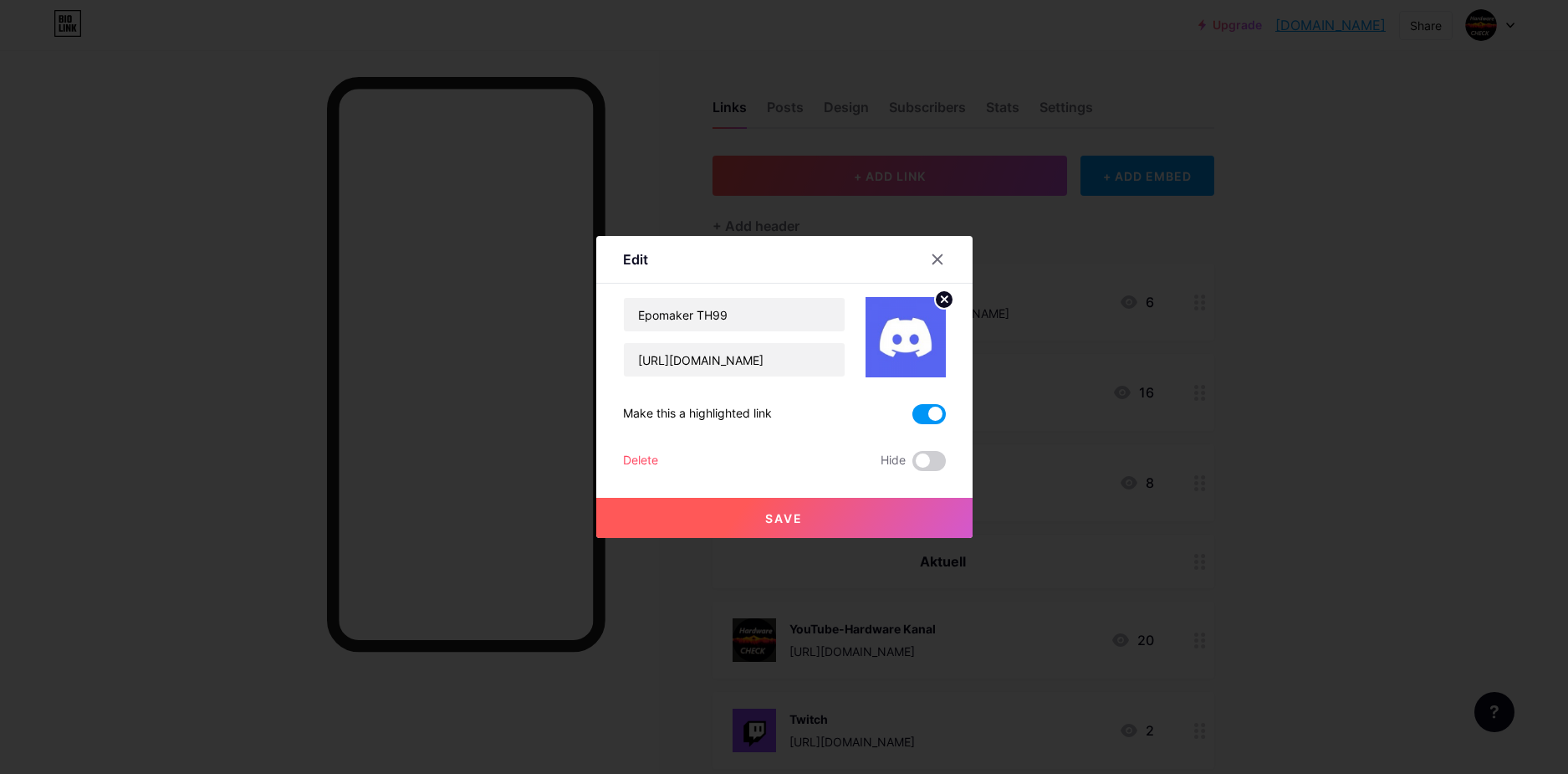
click at [936, 302] on circle at bounding box center [945, 299] width 19 height 19
click at [915, 327] on rect at bounding box center [903, 325] width 27 height 27
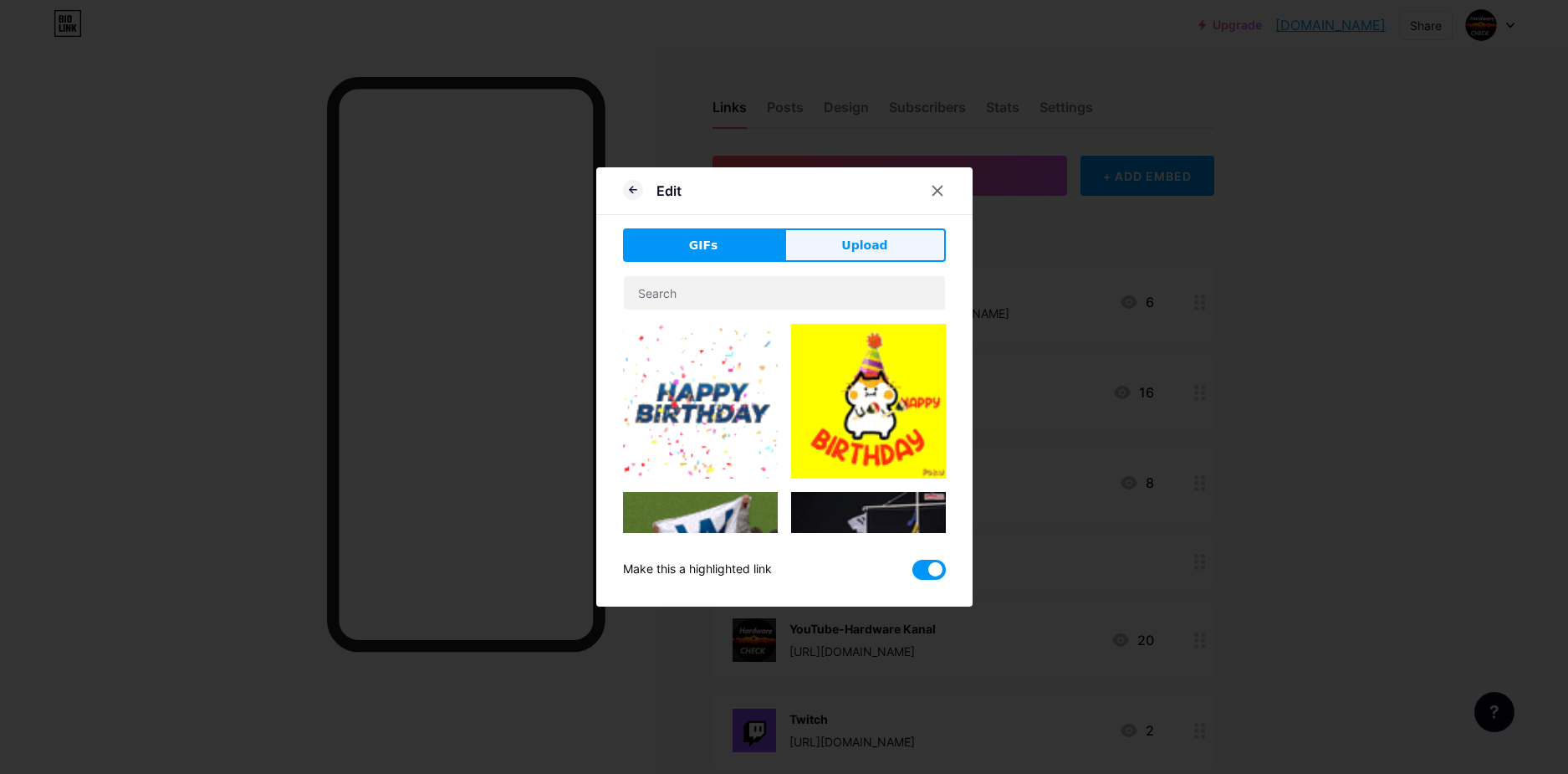
click at [850, 235] on button "Upload" at bounding box center [865, 245] width 161 height 34
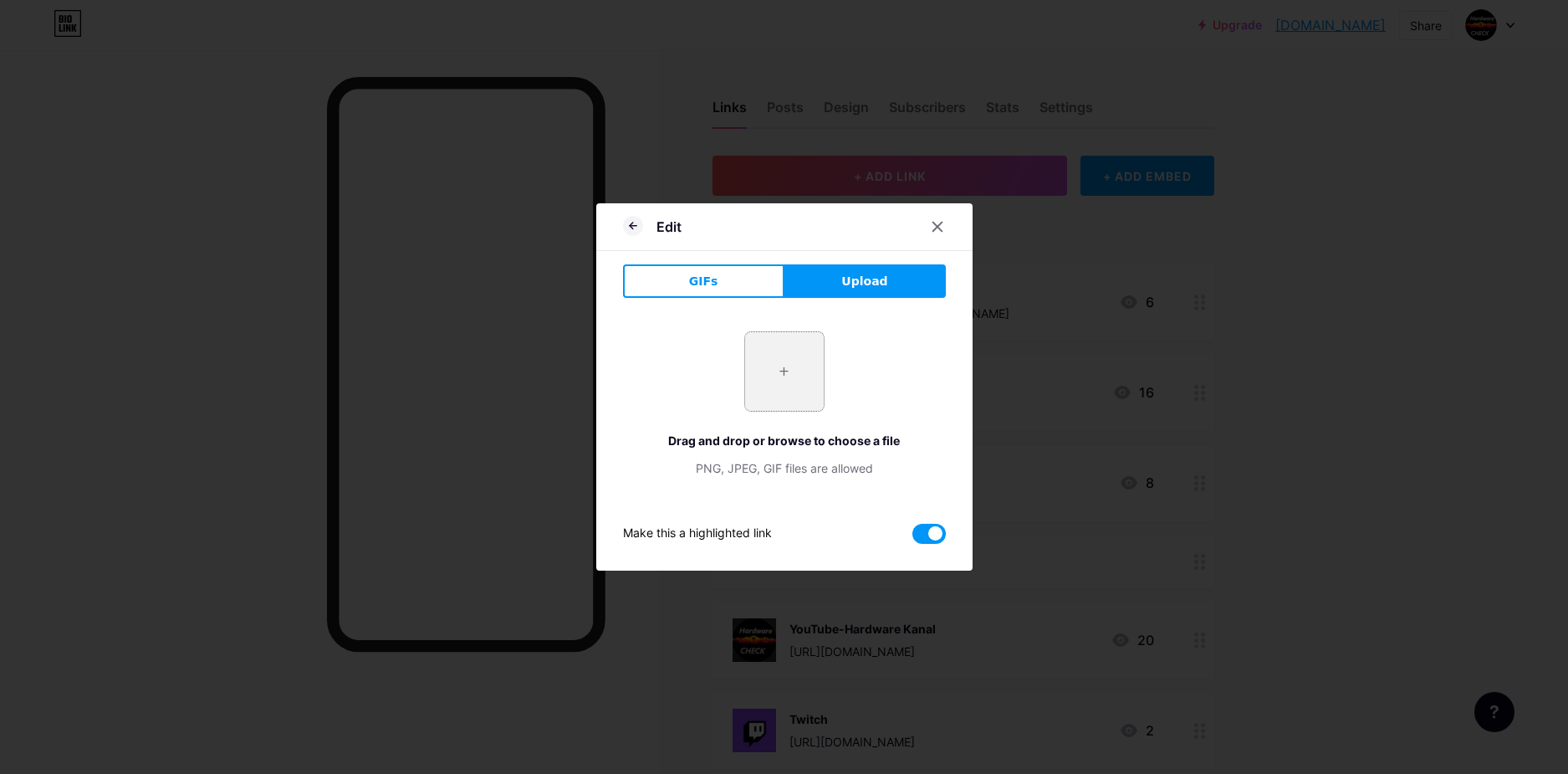
click at [768, 366] on input "file" at bounding box center [784, 372] width 79 height 79
type input "C:\fakepath\Screenshot 2025-10-09 030628.png"
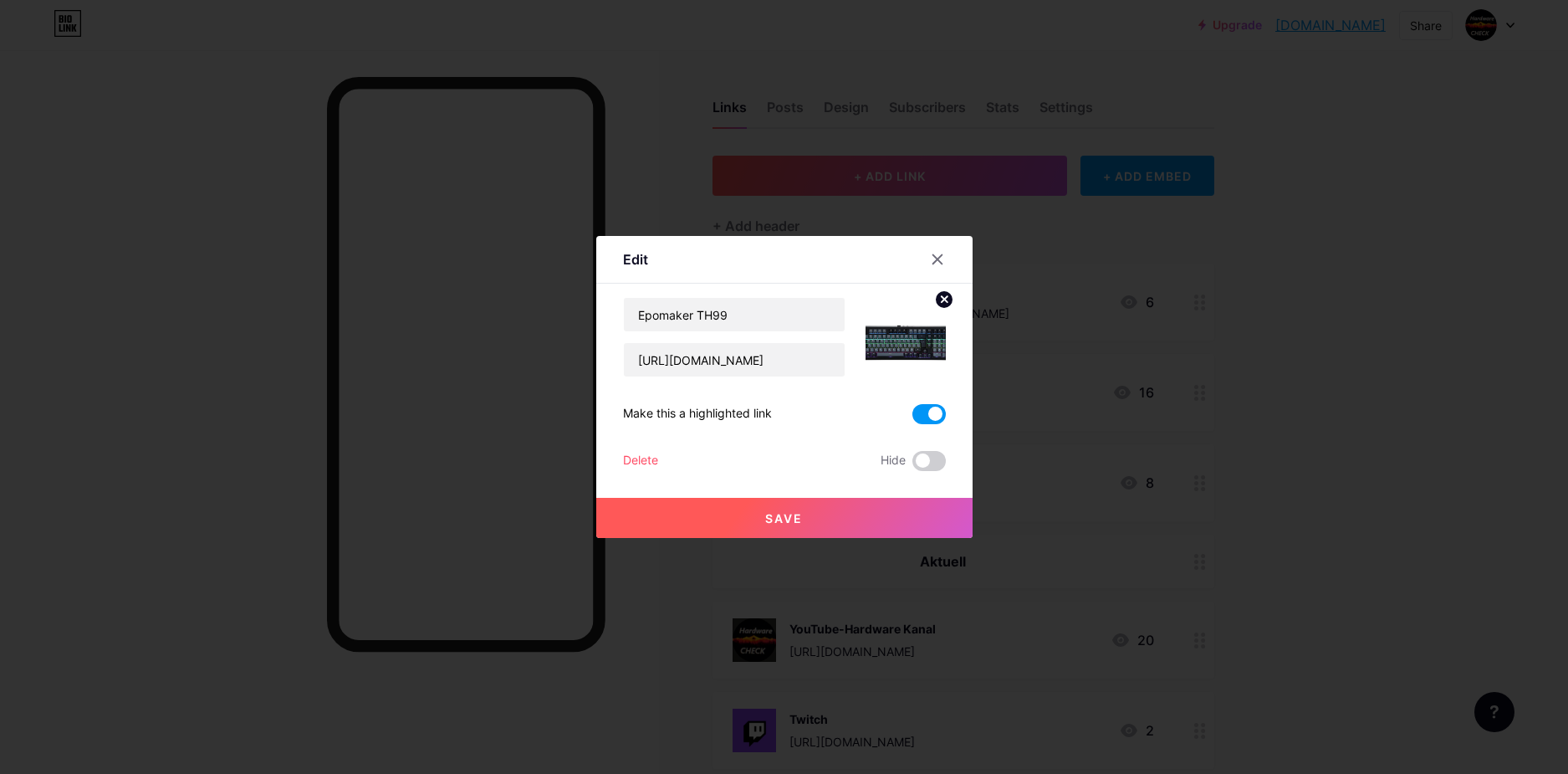
click at [799, 521] on span "Save" at bounding box center [784, 518] width 38 height 14
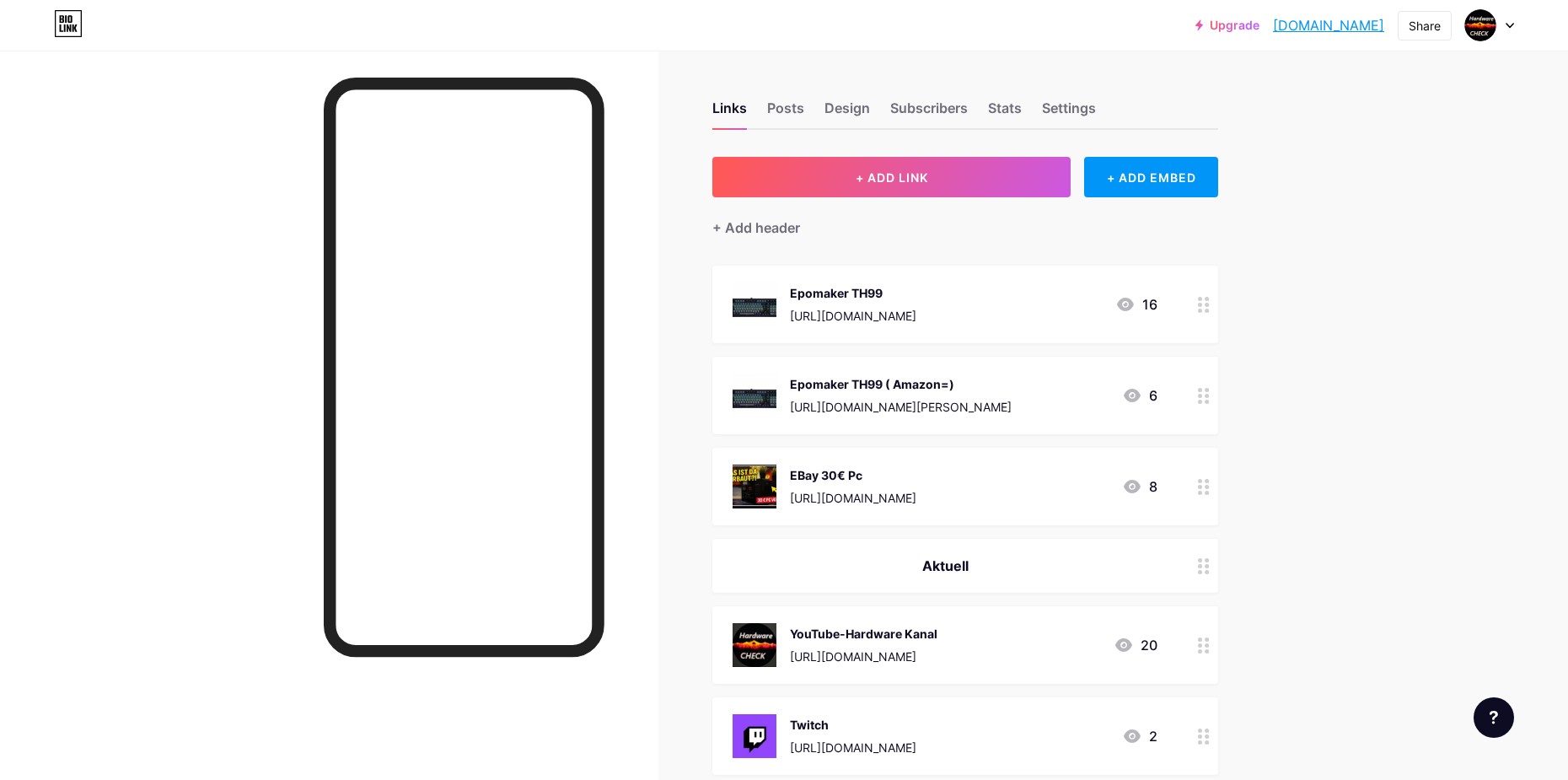
click at [1052, 552] on div "Aktuell" at bounding box center [965, 565] width 506 height 54
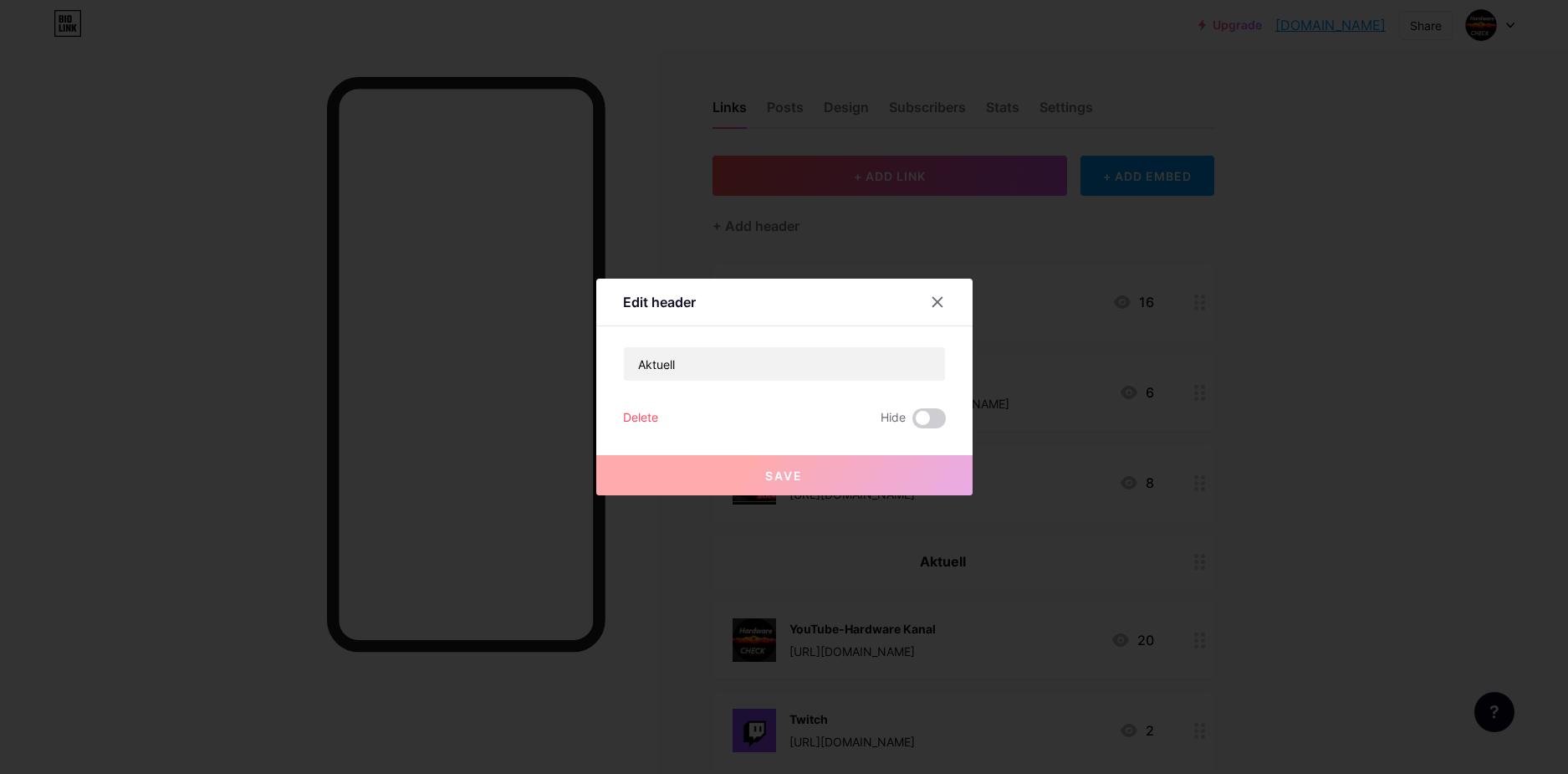
click at [1043, 544] on div at bounding box center [784, 387] width 1568 height 774
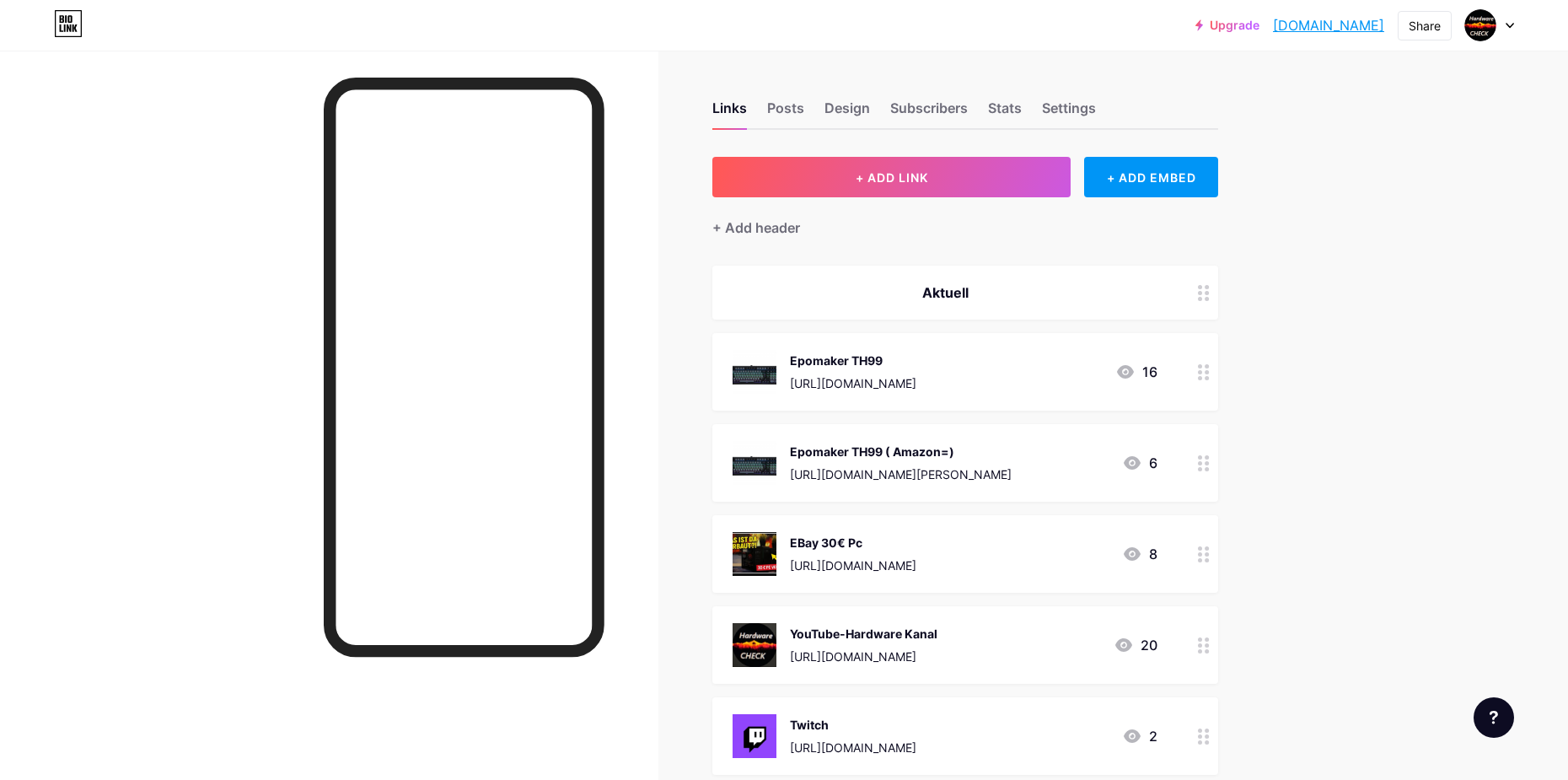
click at [932, 199] on div "+ Add header" at bounding box center [965, 218] width 506 height 42
click at [1145, 175] on div "+ ADD EMBED" at bounding box center [1151, 177] width 134 height 41
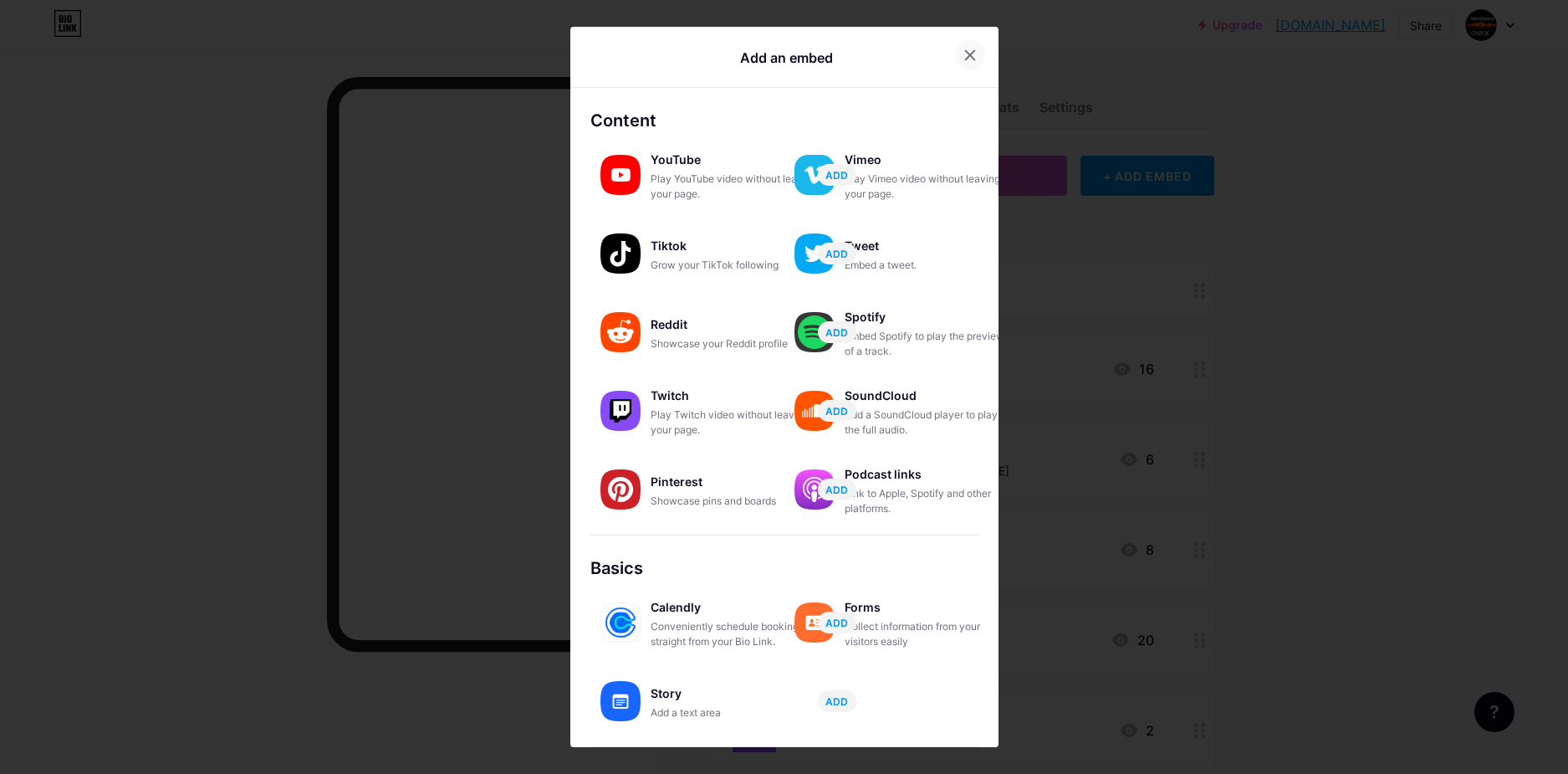
click at [957, 47] on div at bounding box center [970, 55] width 30 height 30
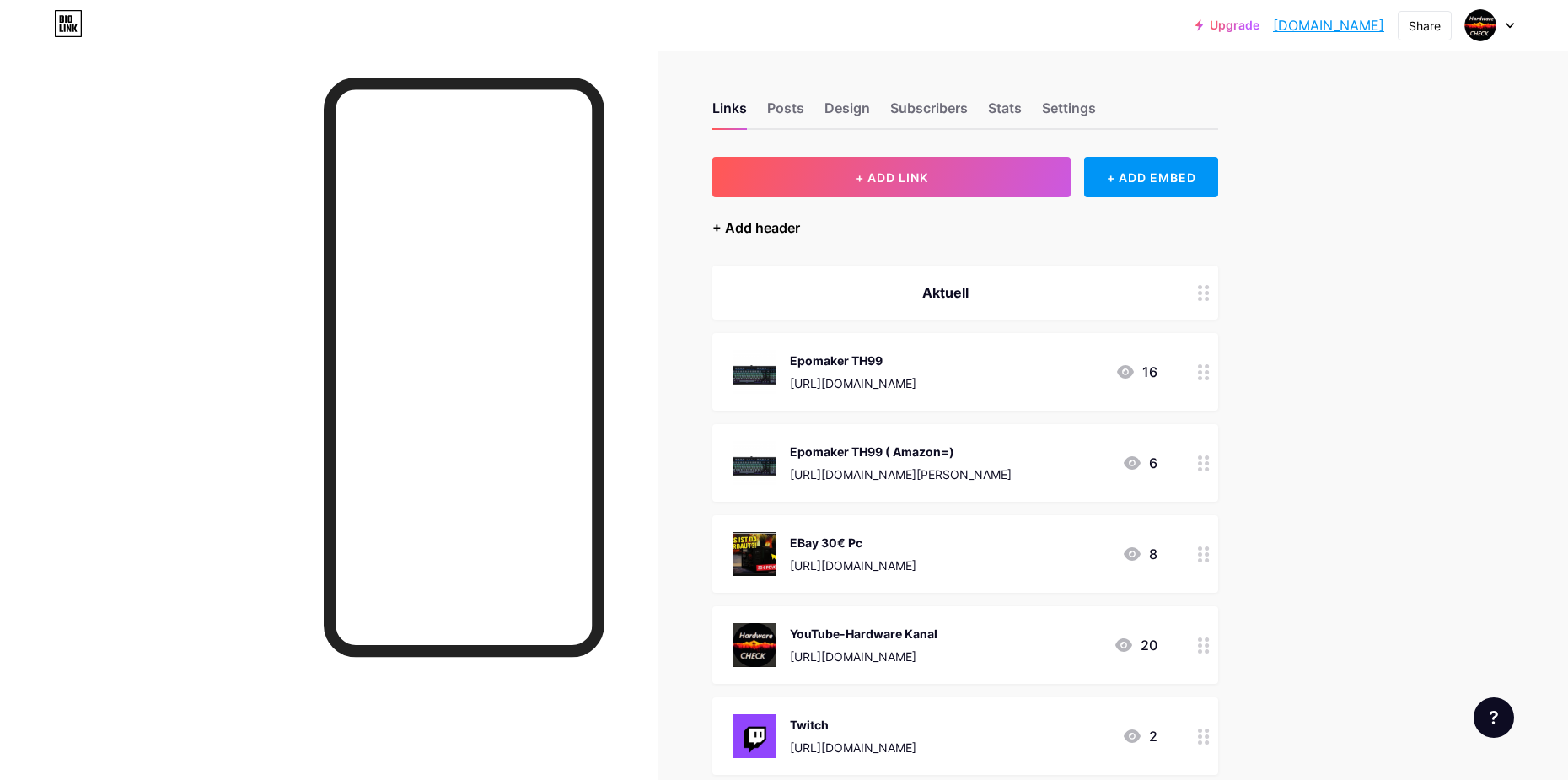
click at [778, 226] on div "+ Add header" at bounding box center [756, 227] width 88 height 20
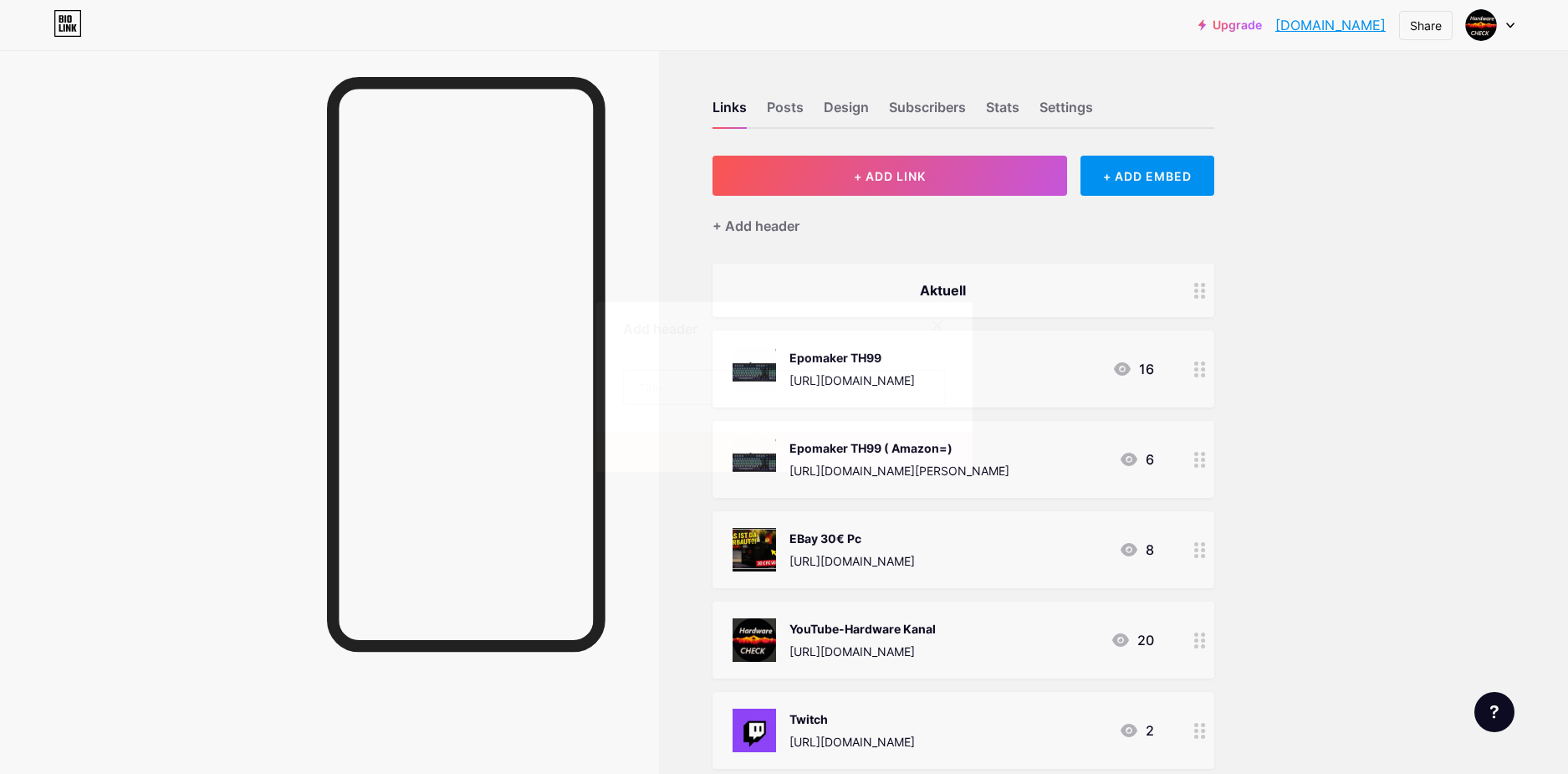
click at [748, 384] on input "text" at bounding box center [784, 387] width 321 height 34
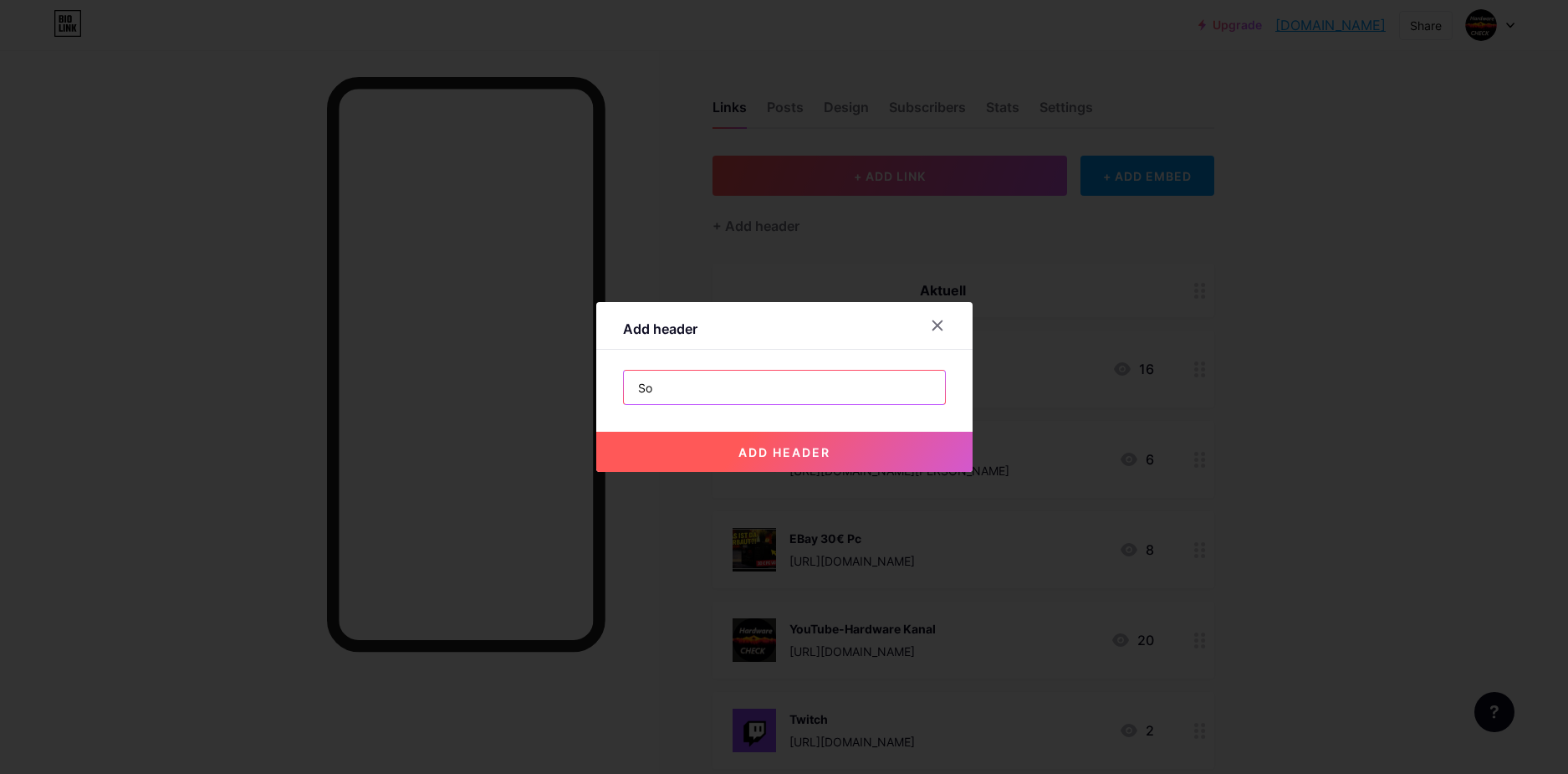
type input "S"
type input "Socials"
click at [819, 443] on button "add header" at bounding box center [784, 451] width 376 height 40
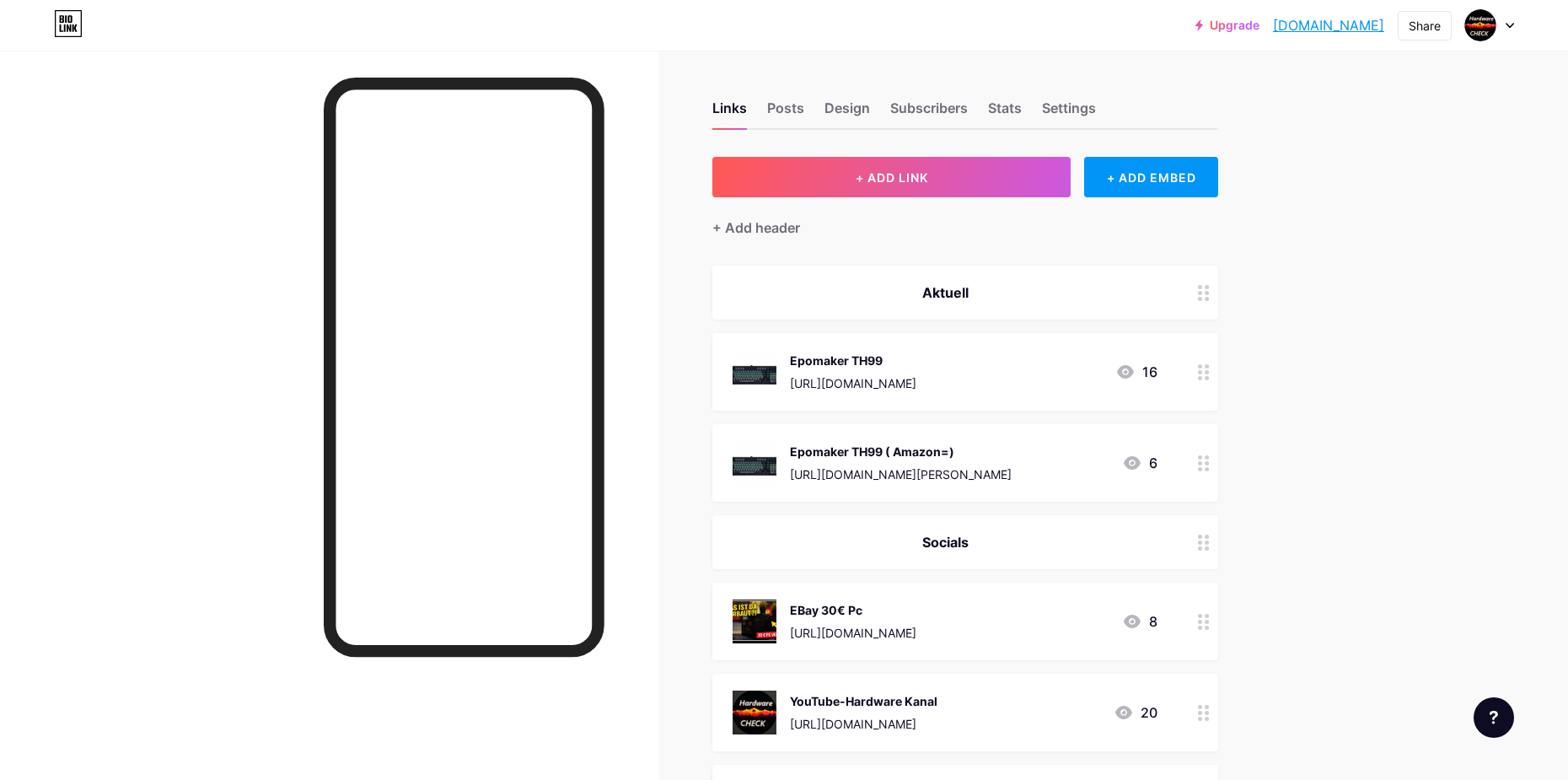
click at [1197, 448] on div at bounding box center [1204, 462] width 28 height 78
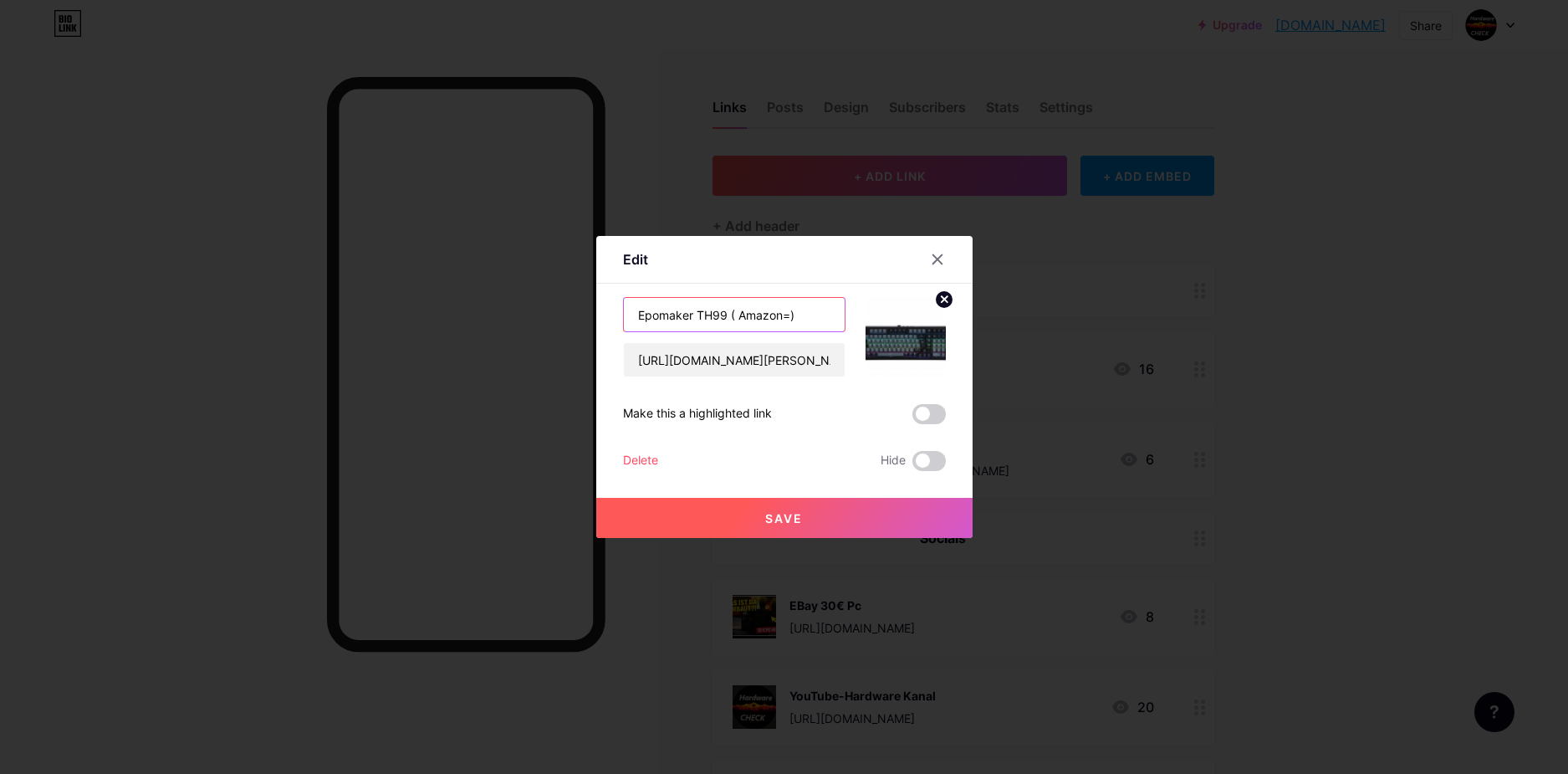
click at [789, 315] on input "Epomaker TH99 ( Amazon=)" at bounding box center [734, 314] width 221 height 34
click at [737, 312] on input "Epomaker TH99 ( Amazon)" at bounding box center [734, 314] width 221 height 34
type input "Epomaker TH99 (Amazon)"
click at [874, 528] on button "Save" at bounding box center [784, 517] width 376 height 40
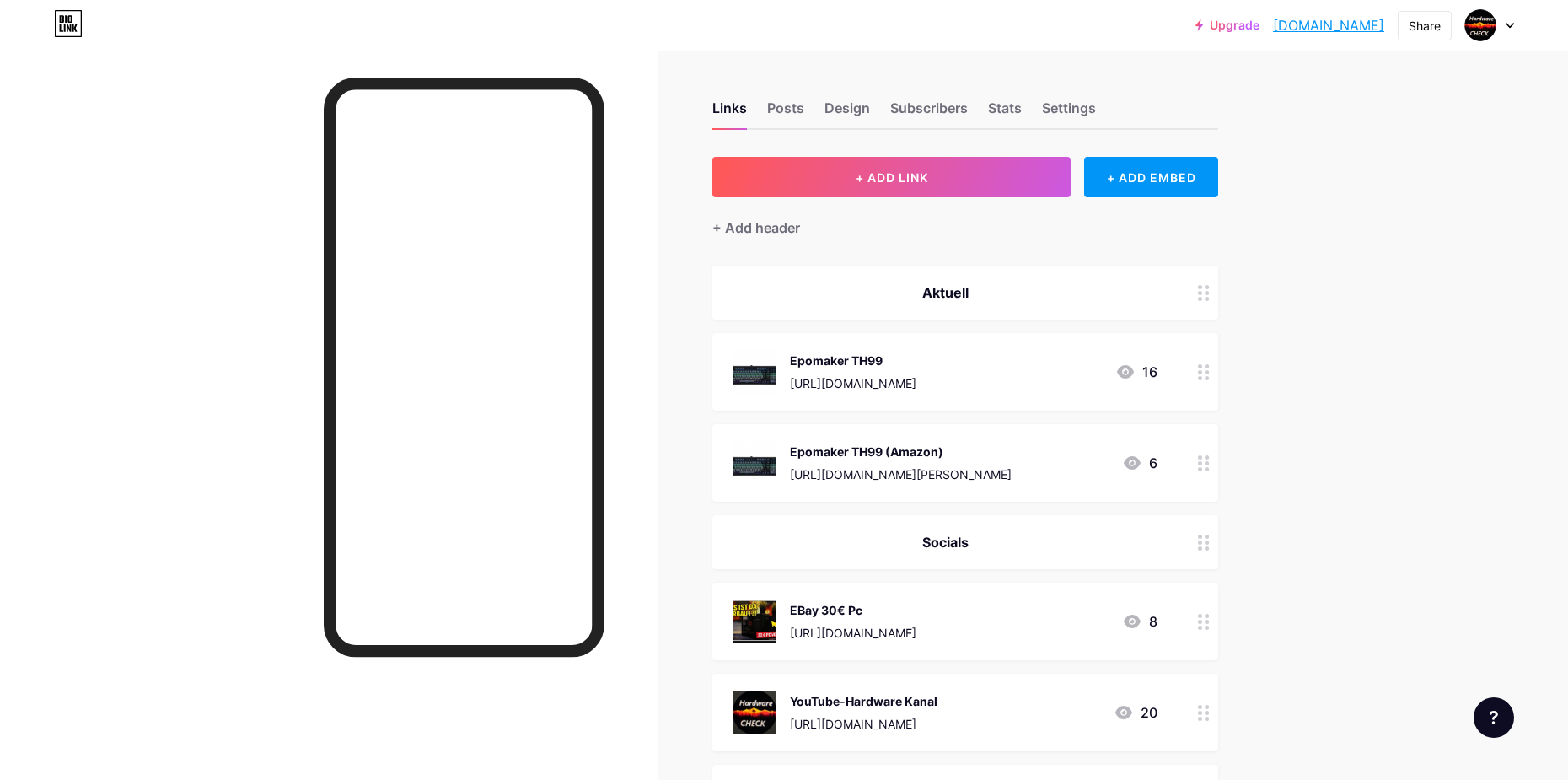
click at [1290, 22] on link "njhngmr2.bio.link" at bounding box center [1329, 25] width 112 height 20
